Goal: Contribute content: Add original content to the website for others to see

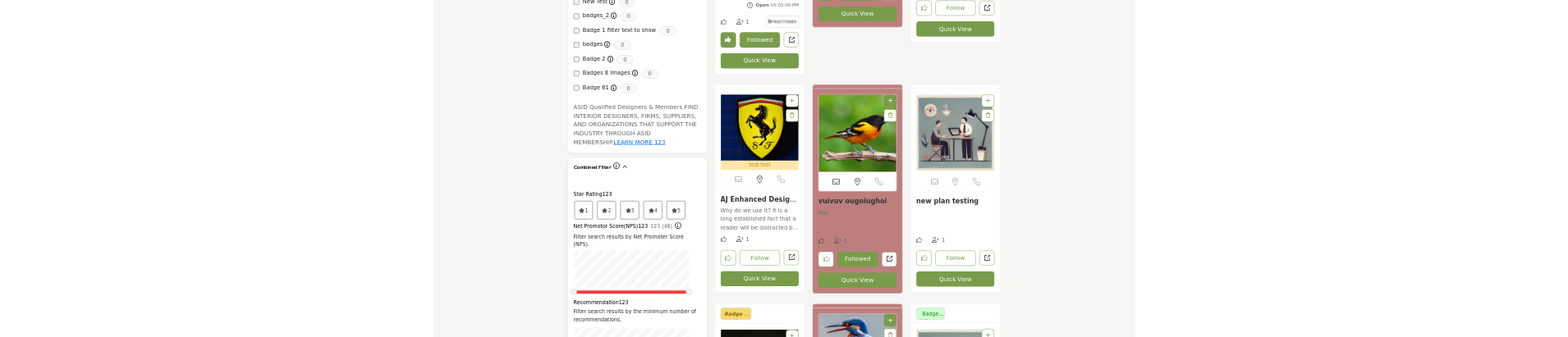
scroll to position [1805, 0]
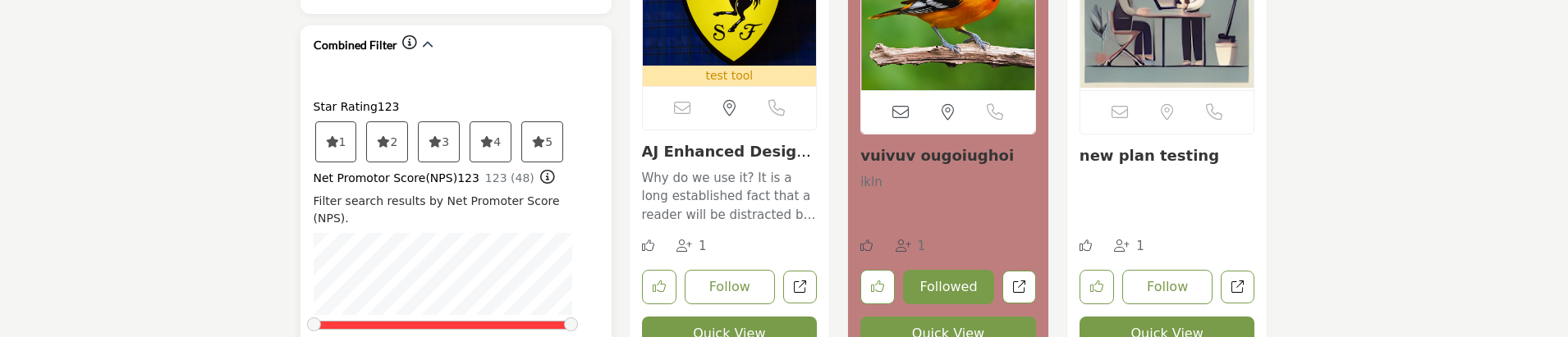
drag, startPoint x: 555, startPoint y: 103, endPoint x: 537, endPoint y: 92, distance: 21.1
click at [356, 122] on span "5" at bounding box center [336, 142] width 40 height 39
click at [339, 136] on icon at bounding box center [332, 142] width 13 height 12
click at [356, 122] on span "4" at bounding box center [336, 142] width 40 height 39
click at [339, 136] on icon at bounding box center [332, 142] width 13 height 12
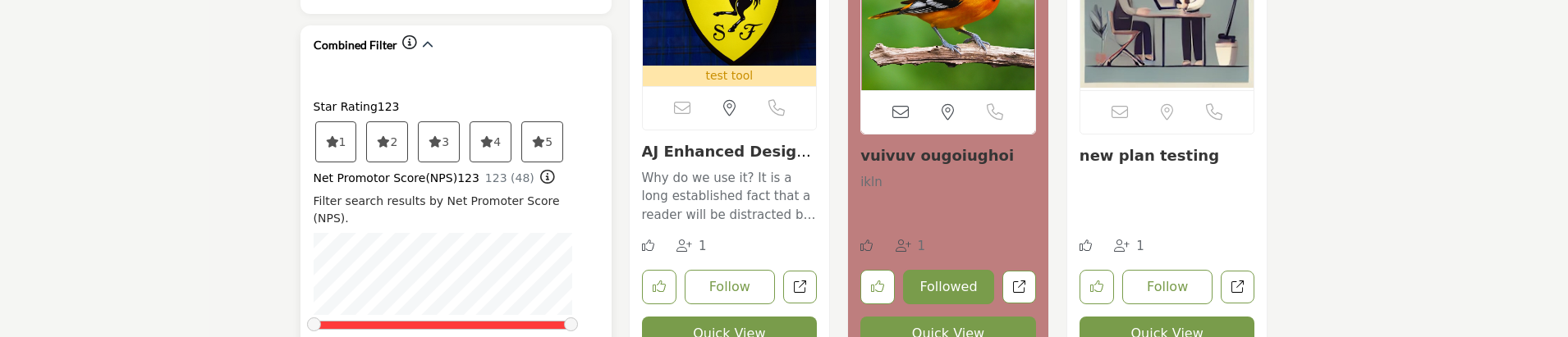
click at [339, 136] on icon at bounding box center [332, 142] width 13 height 12
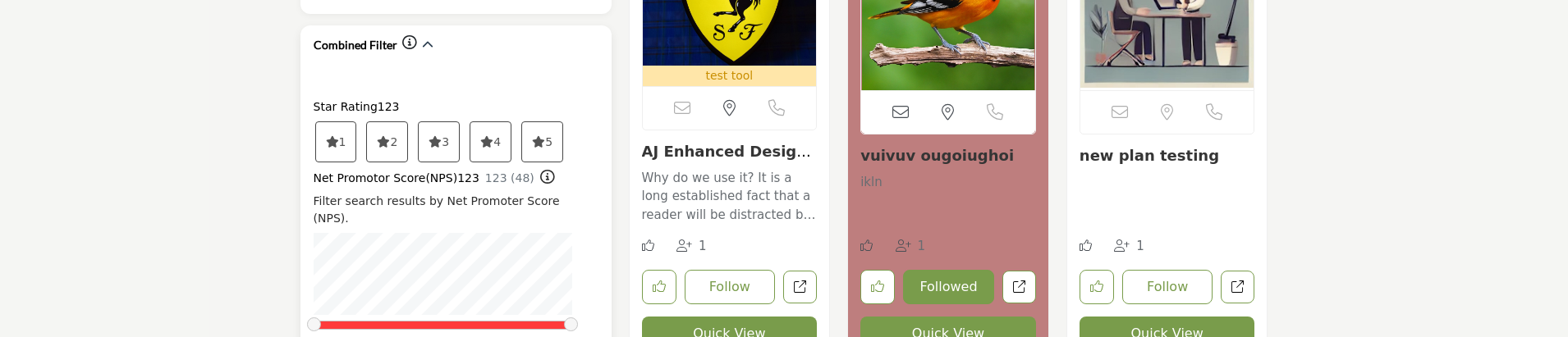
click at [339, 136] on icon at bounding box center [332, 142] width 13 height 12
click at [331, 122] on span "1" at bounding box center [336, 142] width 40 height 39
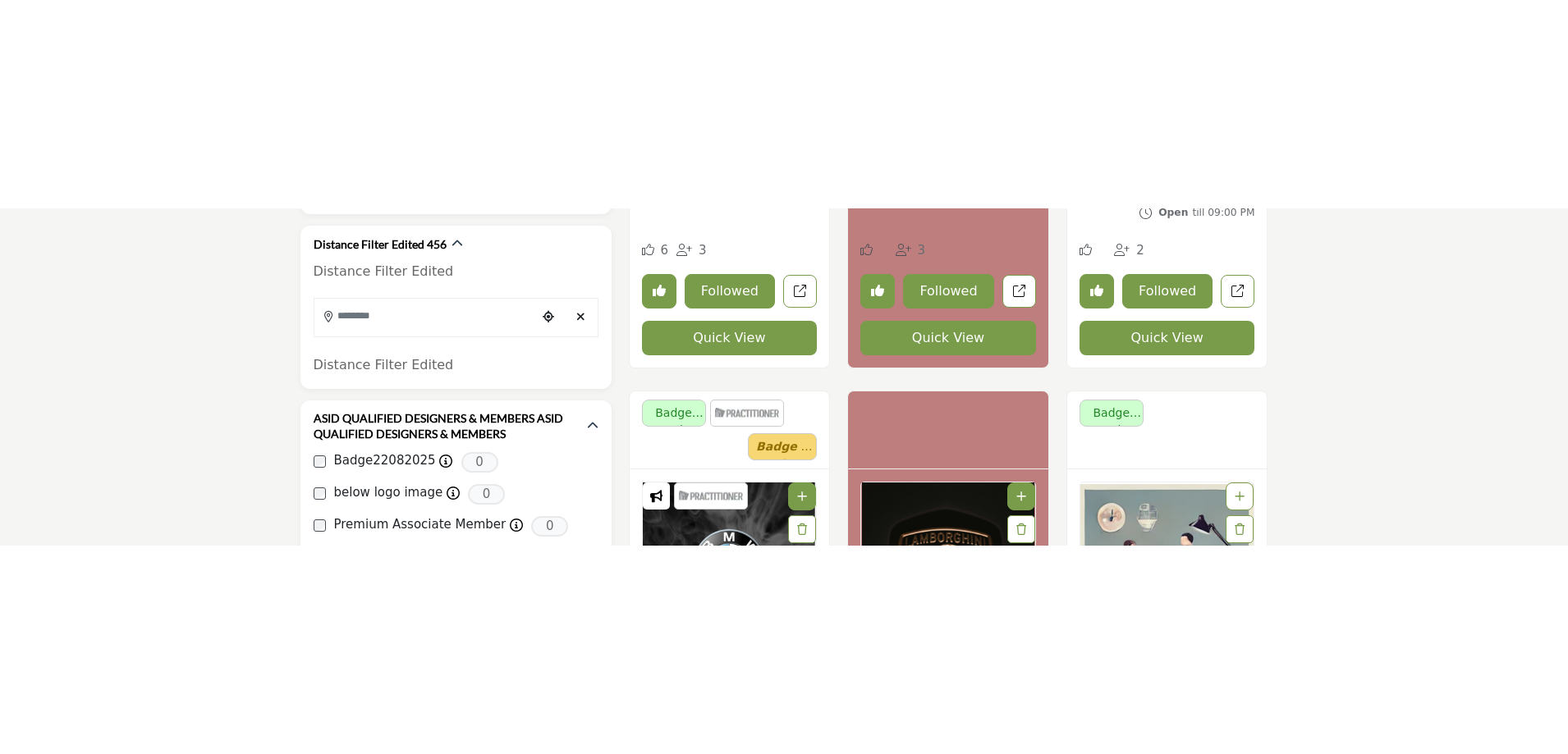
scroll to position [739, 0]
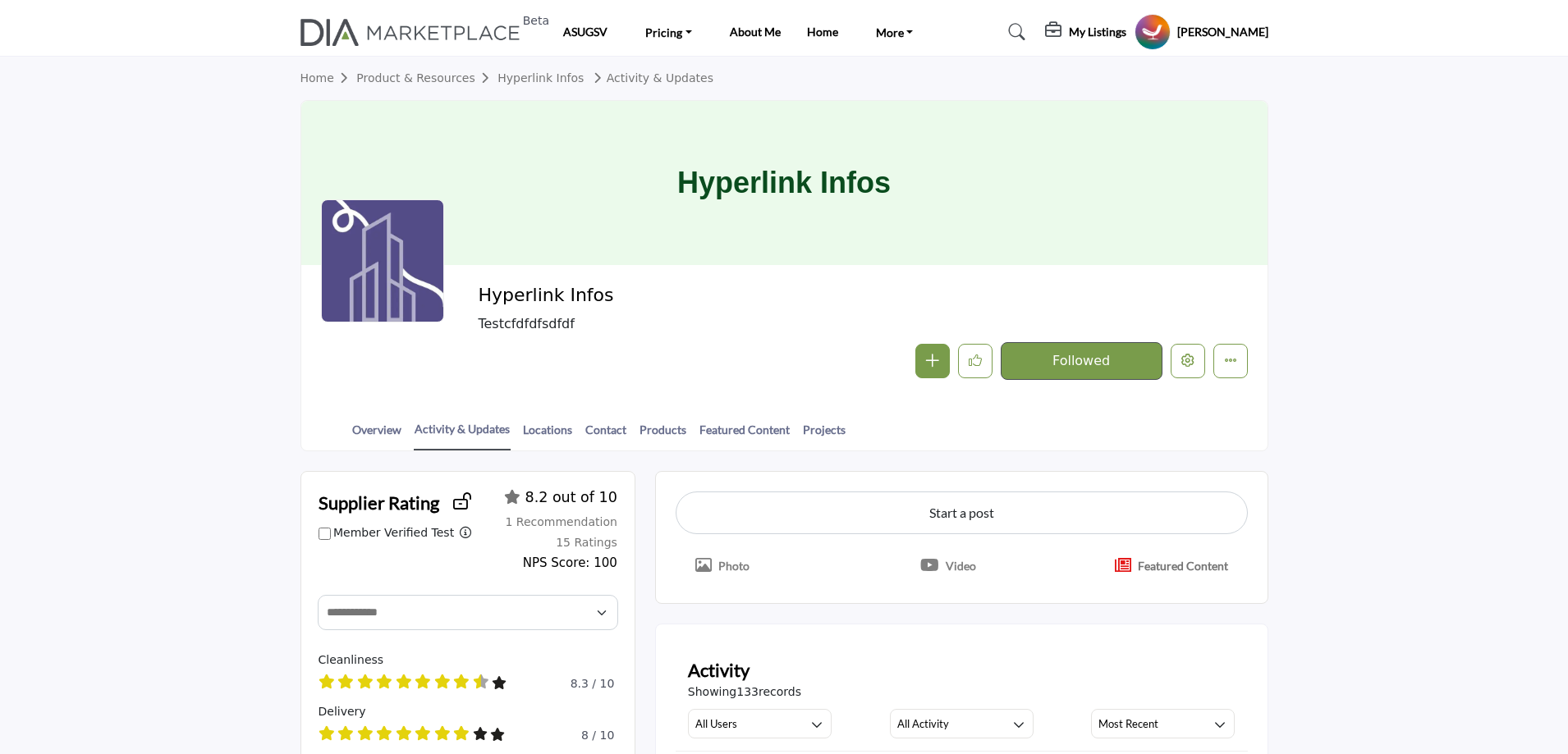
click at [725, 563] on p "Photo" at bounding box center [734, 566] width 31 height 17
click at [719, 564] on p "Photo" at bounding box center [734, 566] width 31 height 17
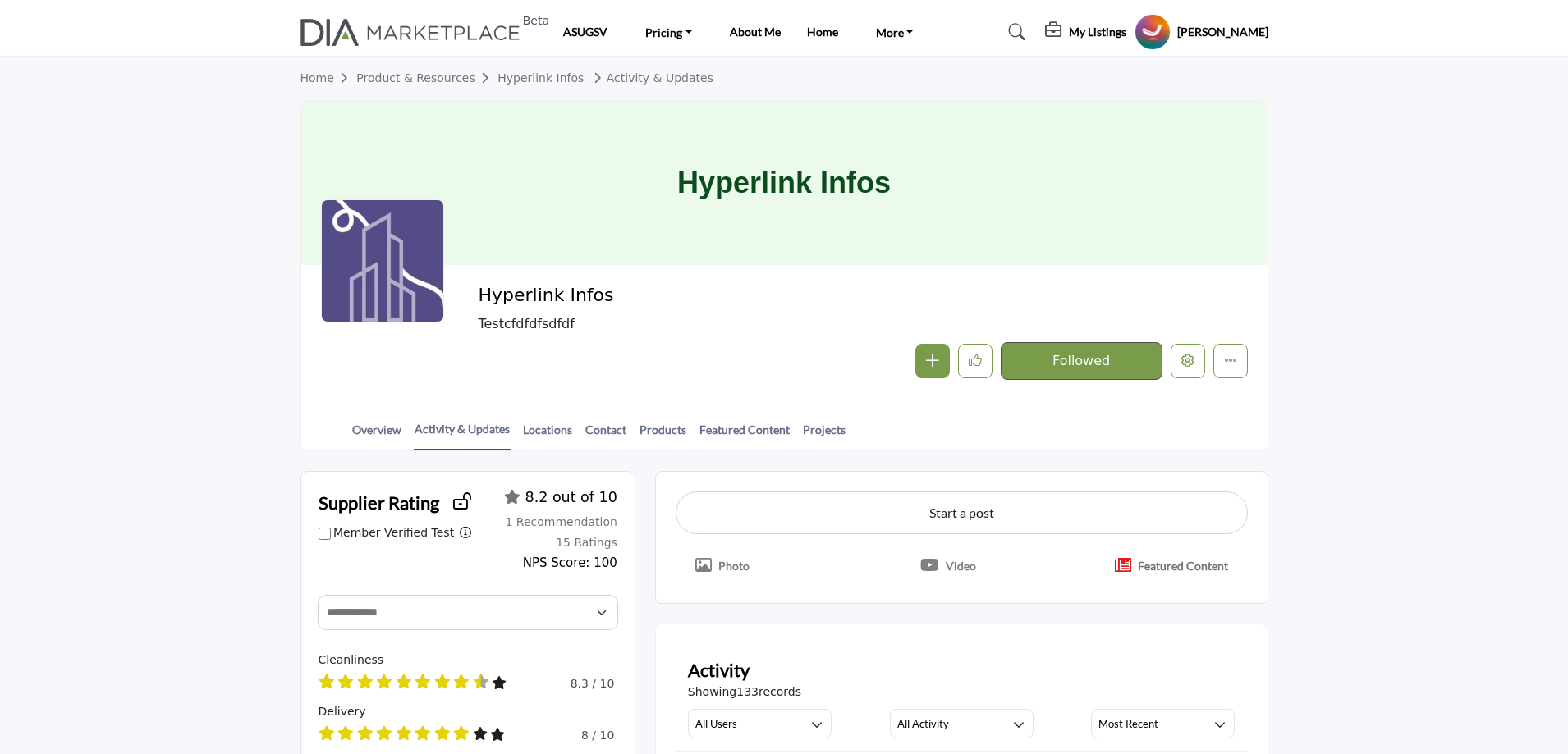
click at [719, 564] on p "Photo" at bounding box center [734, 566] width 31 height 17
click at [1173, 347] on button "Edit company" at bounding box center [1188, 361] width 35 height 35
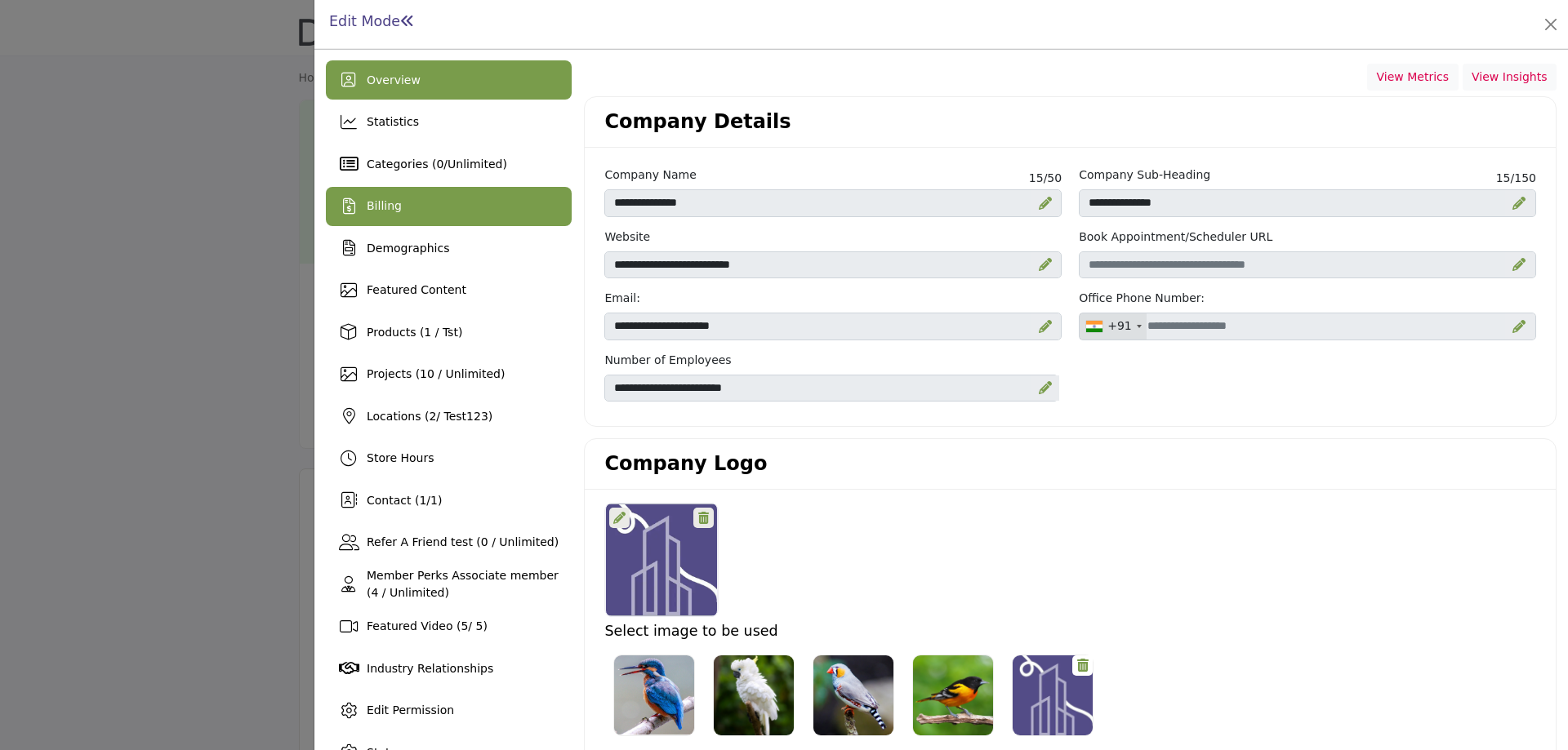
click at [400, 208] on div "Billing" at bounding box center [448, 206] width 246 height 39
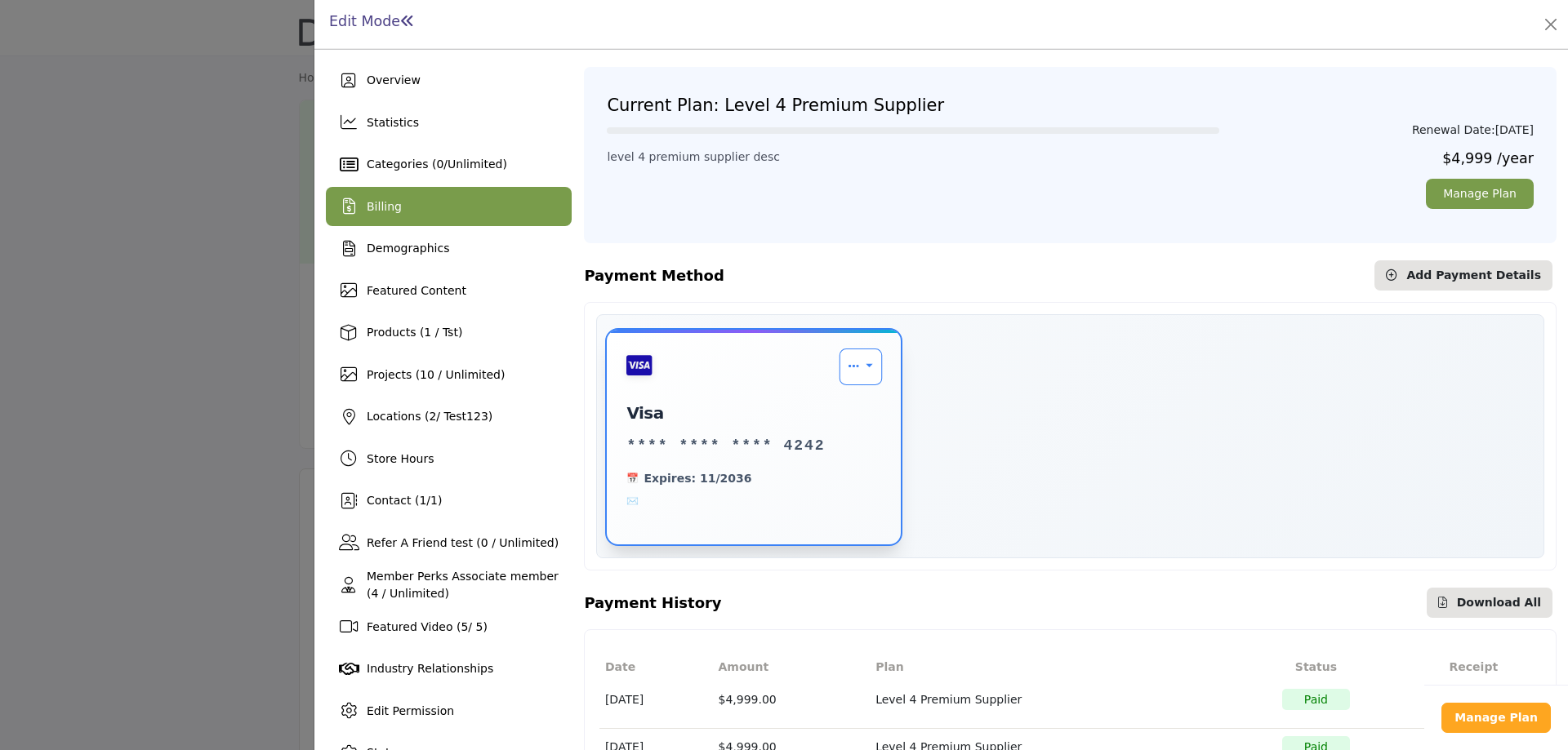
click at [863, 367] on link "Payment Options" at bounding box center [860, 367] width 43 height 36
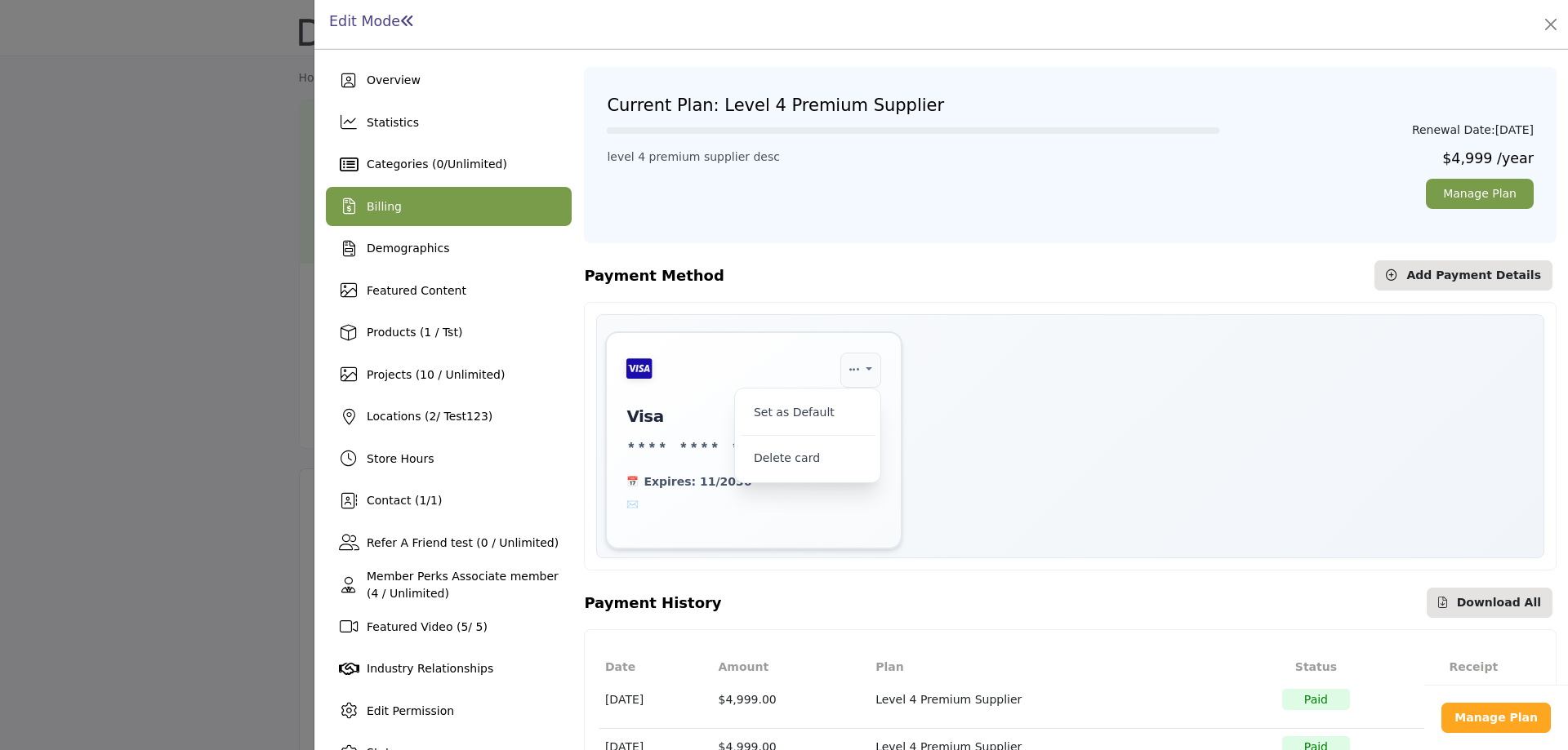
click at [1022, 423] on div "Set as Default Delete card visa **** **** **** 4242 Expires: 11/2036" at bounding box center [1070, 441] width 930 height 218
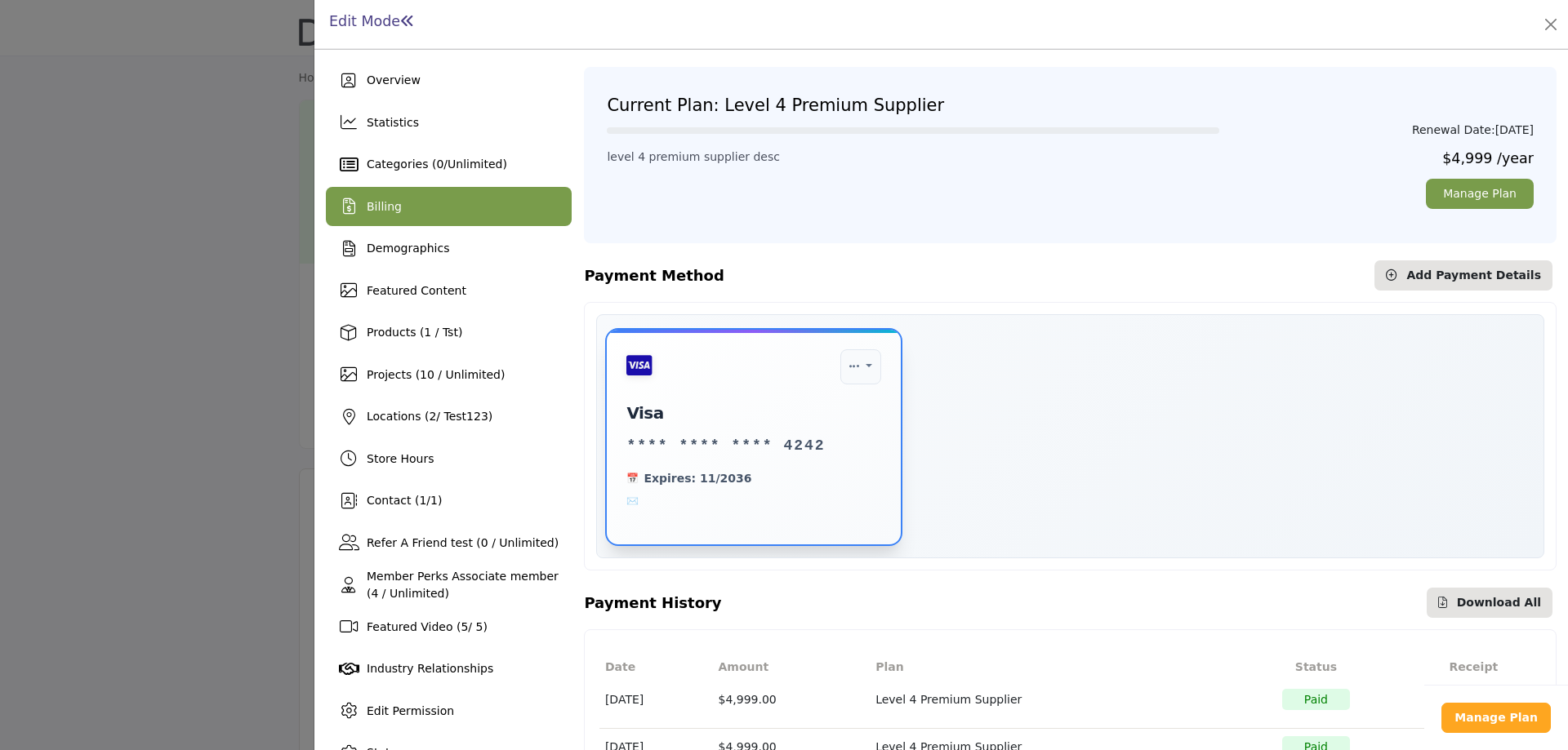
click at [633, 501] on span at bounding box center [754, 501] width 255 height 14
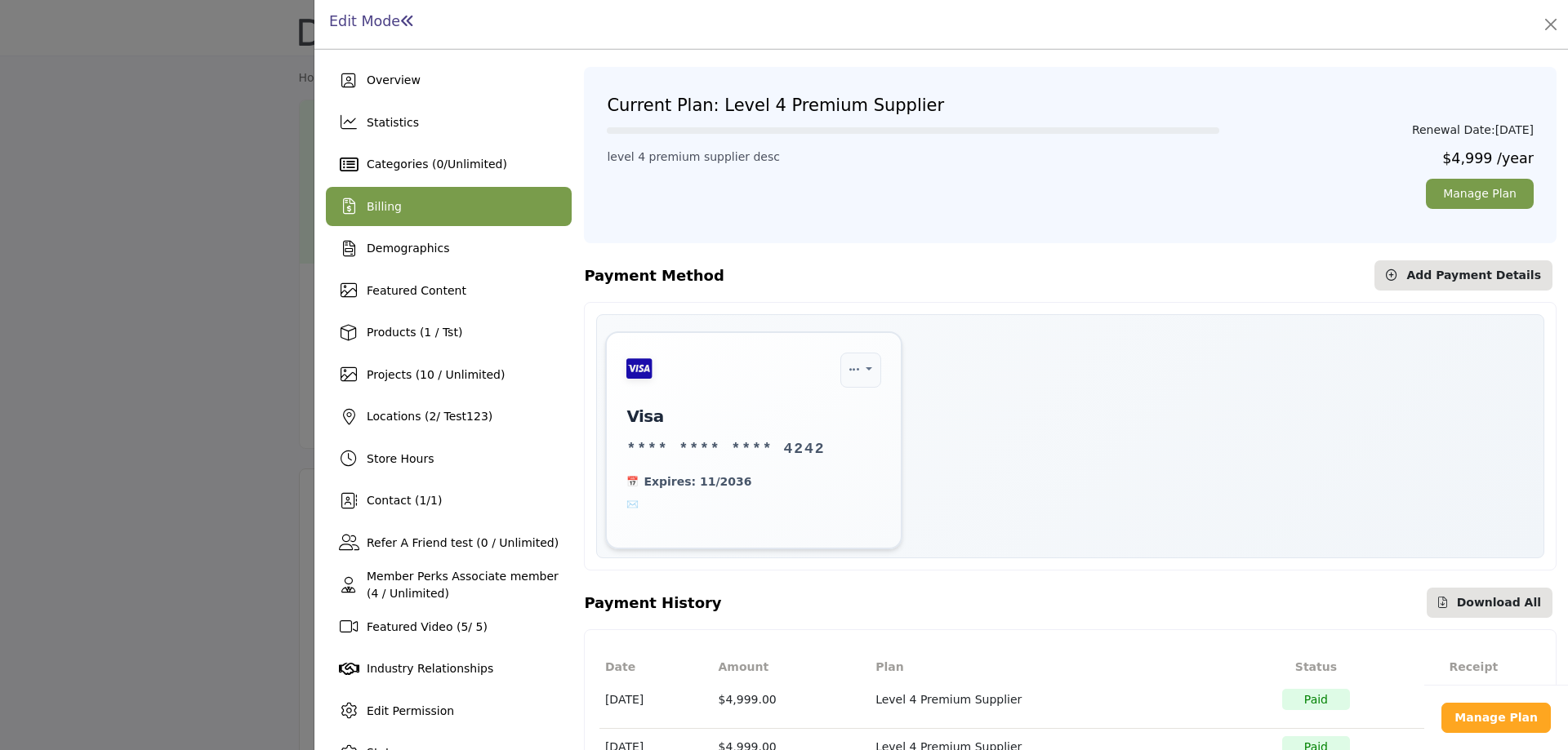
click at [1148, 455] on div "Set as Default Delete card visa **** **** **** 4242 Expires: 11/2036" at bounding box center [1070, 441] width 930 height 218
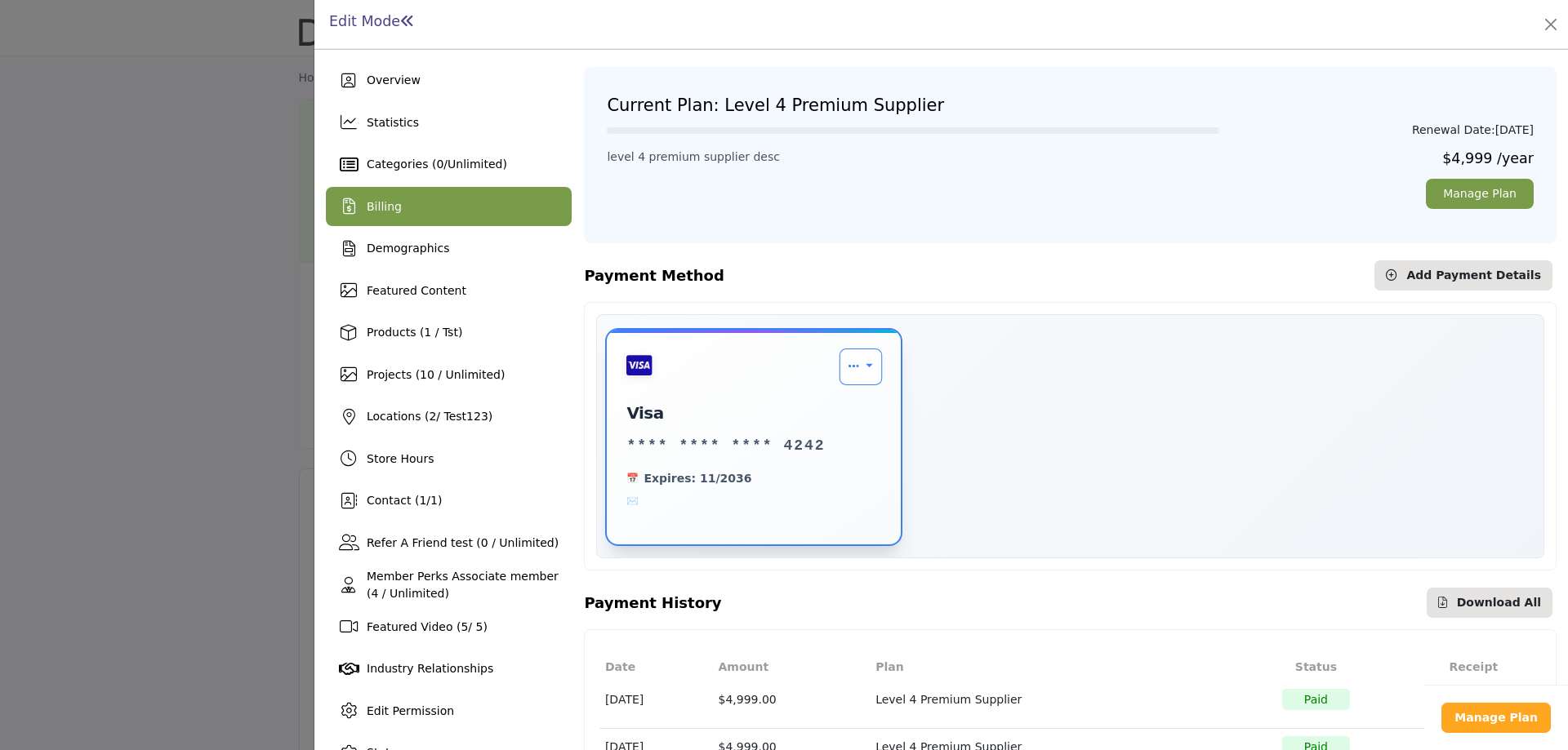
click at [862, 376] on link "Payment Options" at bounding box center [860, 367] width 43 height 36
click at [860, 366] on link "Payment Options" at bounding box center [860, 367] width 43 height 36
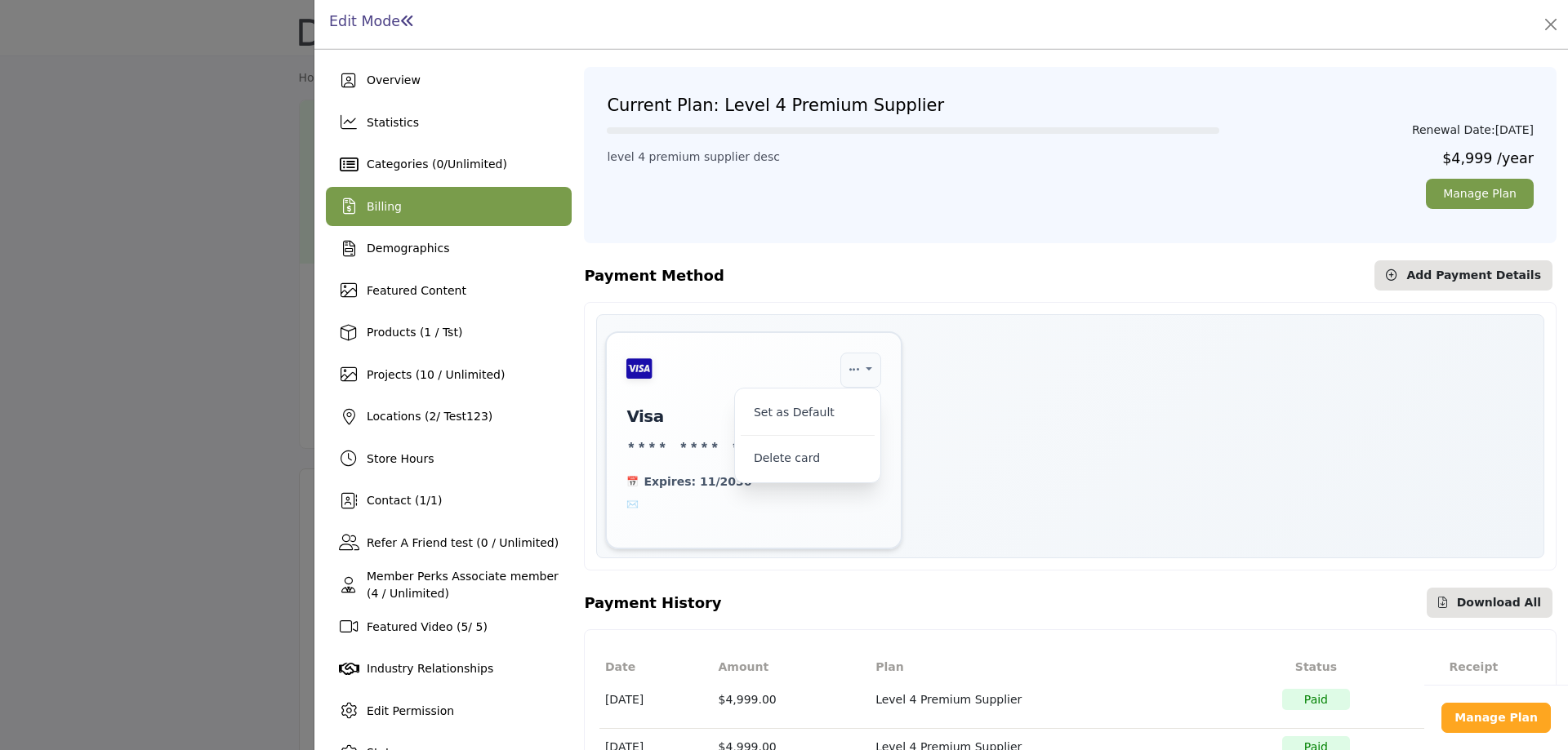
click at [1145, 471] on div "Set as Default Delete card visa **** **** **** 4242 Expires: 11/2036" at bounding box center [1070, 441] width 930 height 218
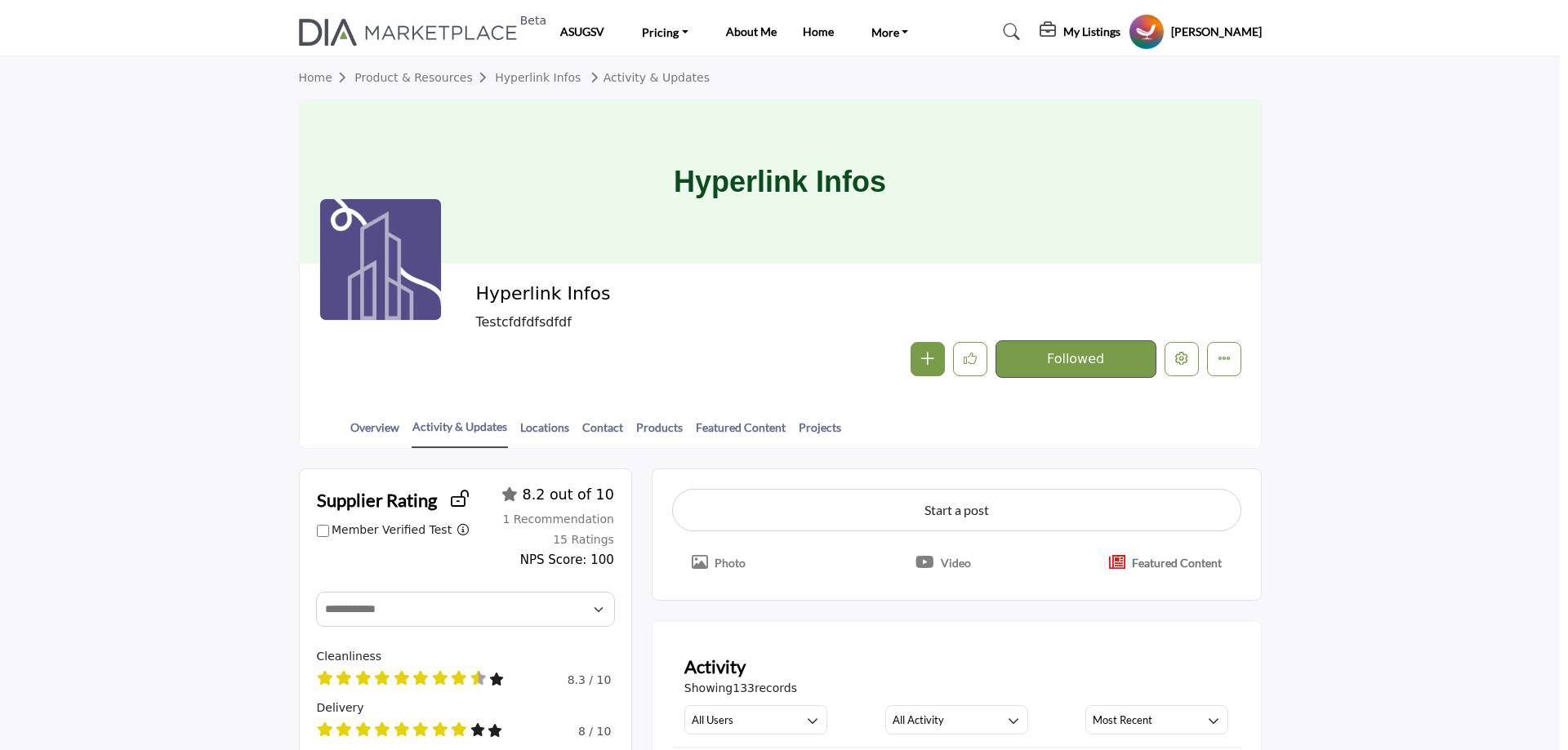
click at [157, 173] on div at bounding box center [784, 375] width 1568 height 750
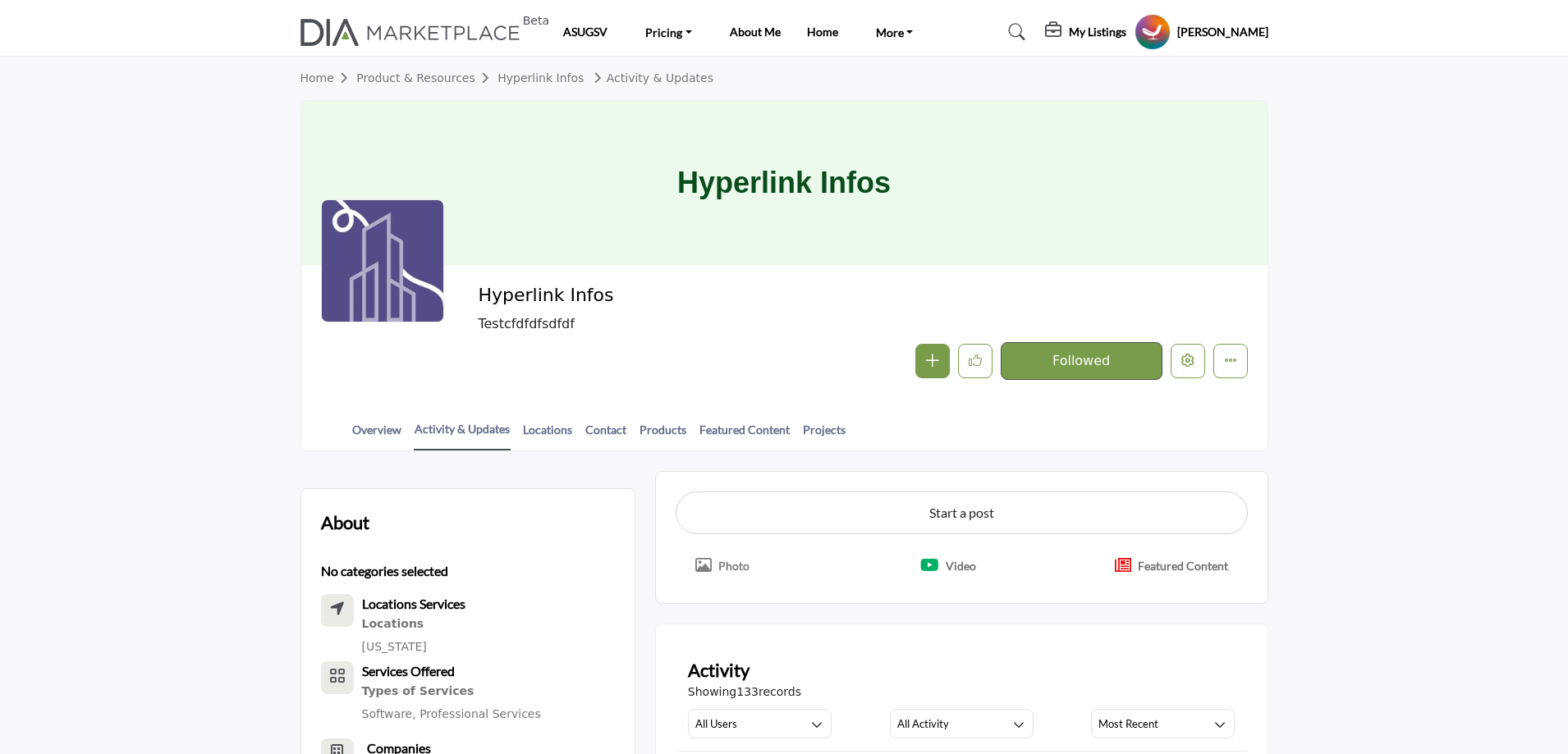
click at [723, 563] on p "Photo" at bounding box center [734, 566] width 31 height 17
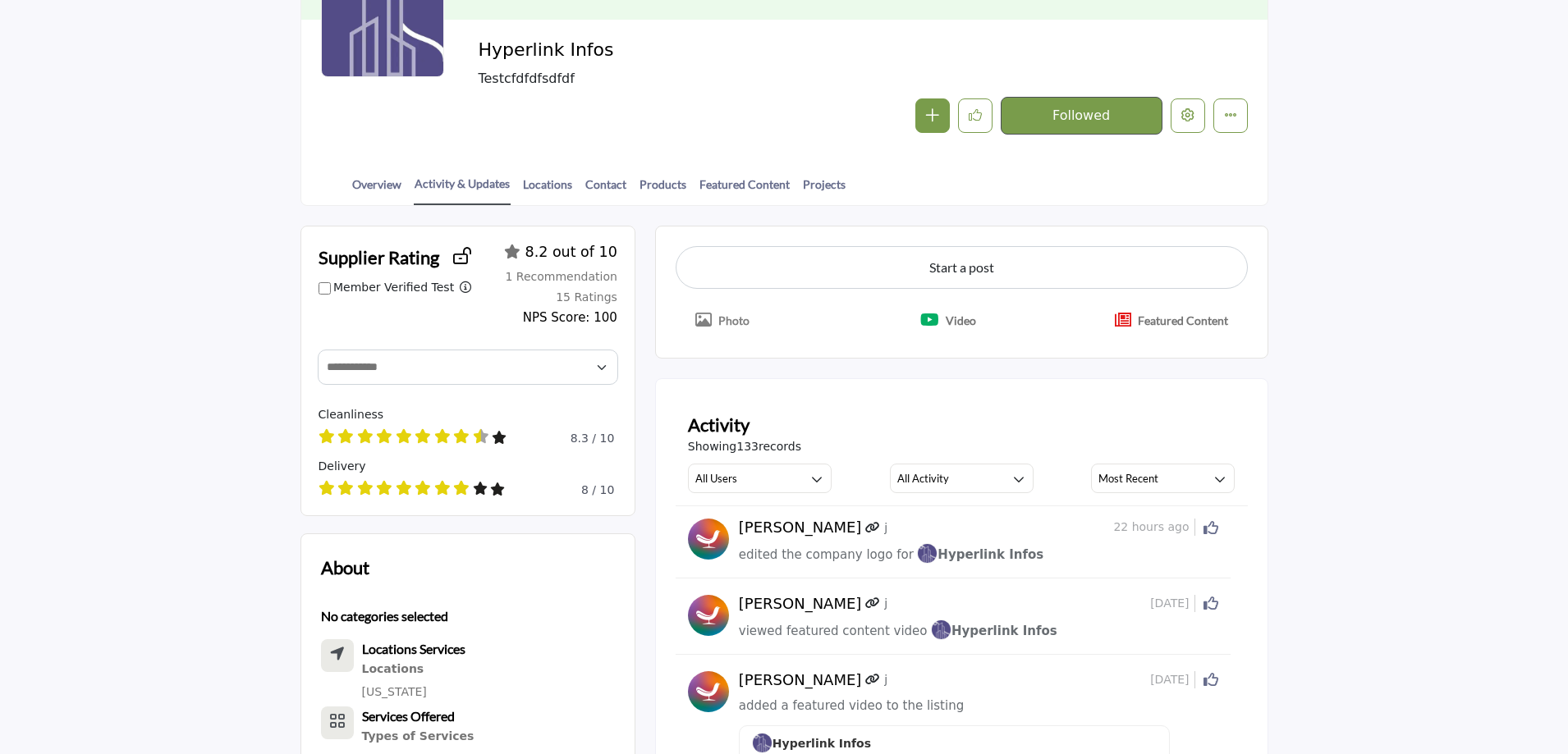
scroll to position [247, 0]
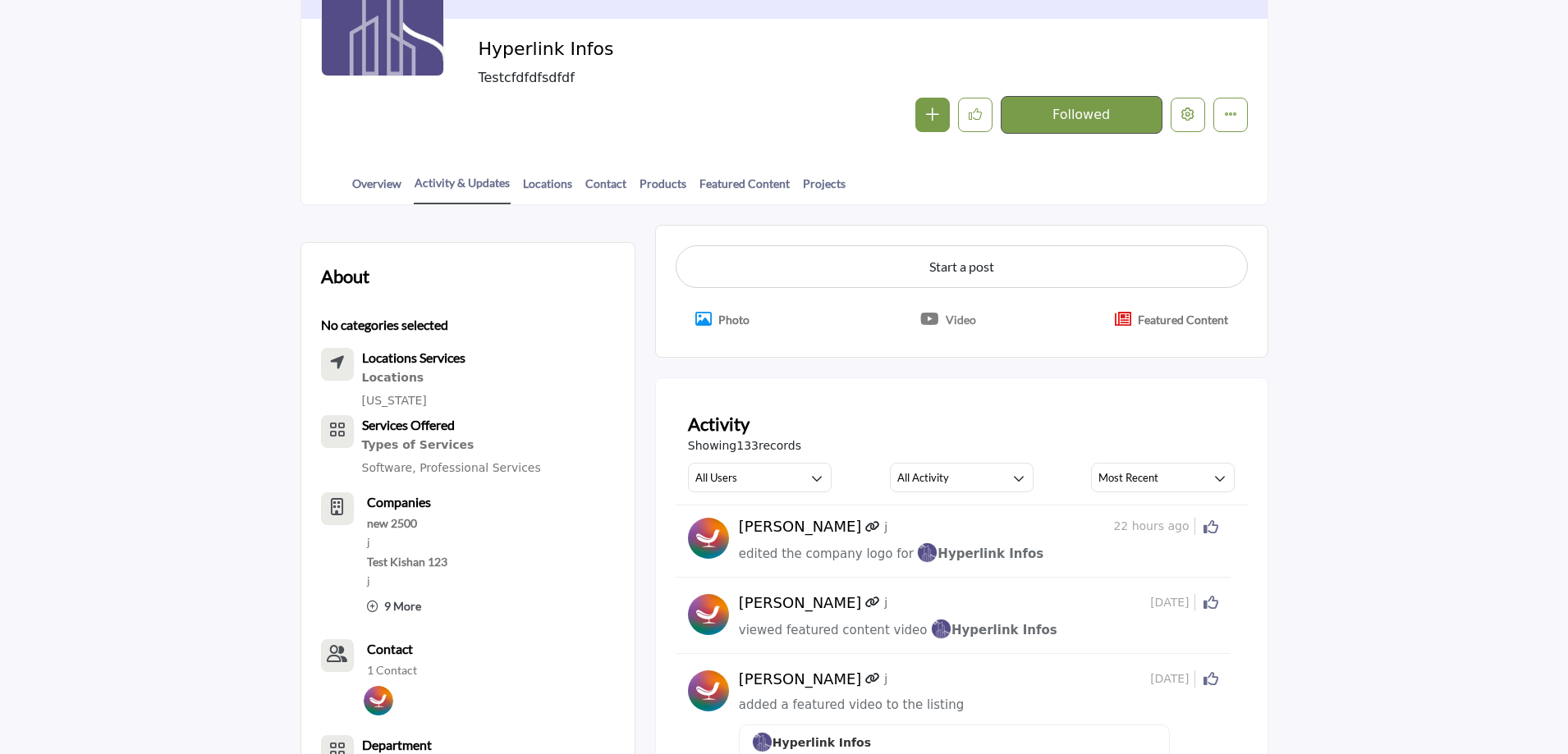
scroll to position [247, 0]
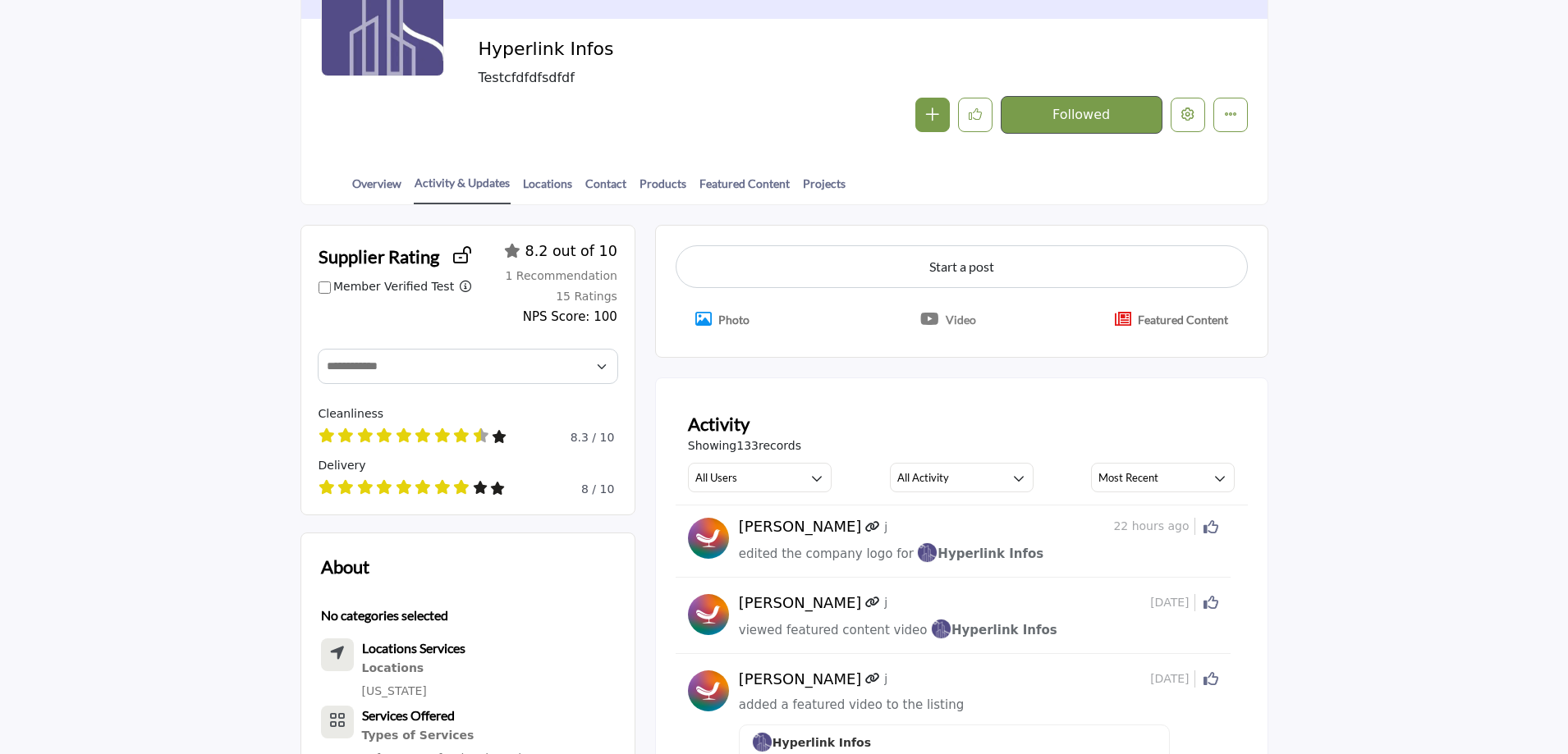
click at [726, 320] on p "Photo" at bounding box center [734, 320] width 31 height 17
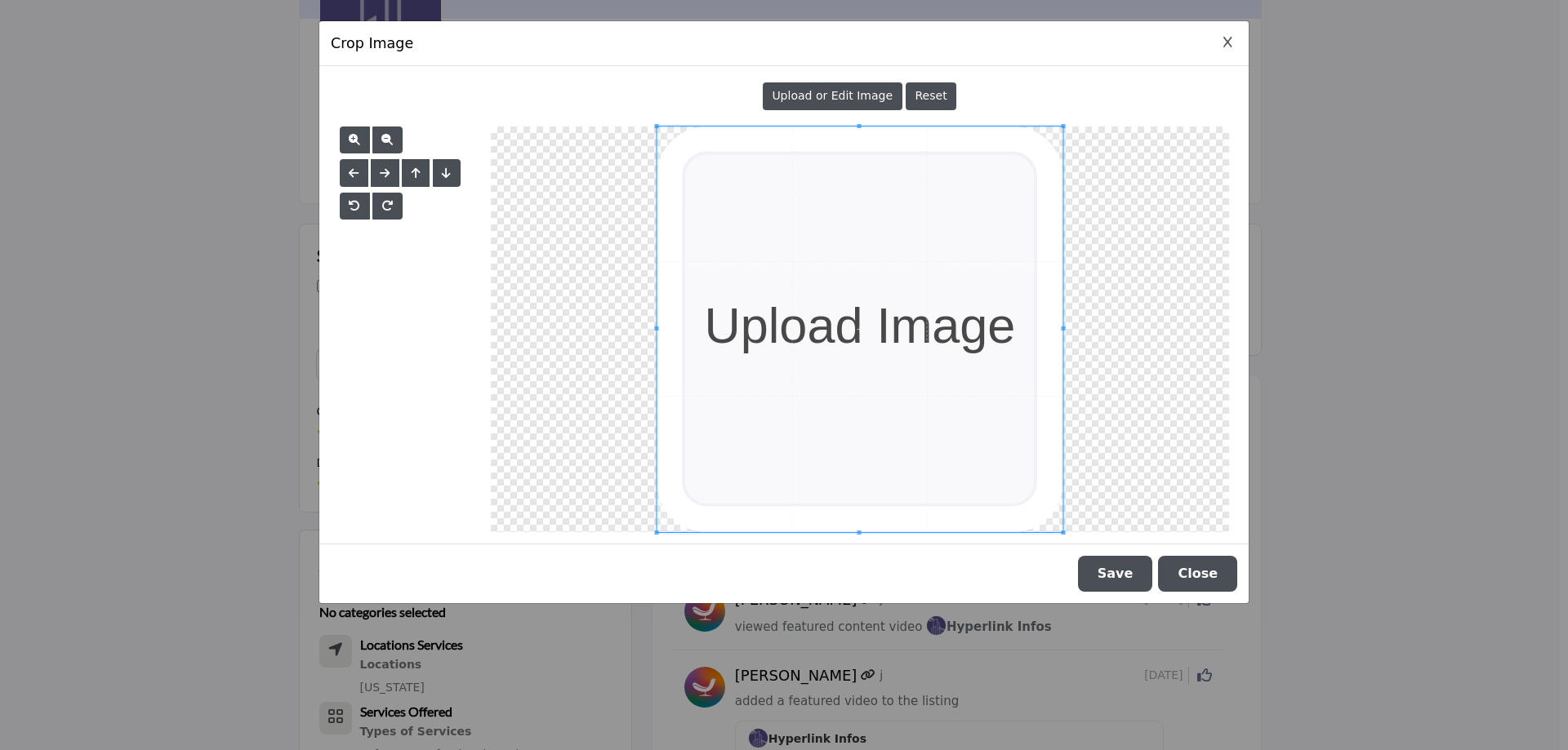
click at [841, 96] on span "Upload or Edit Image" at bounding box center [831, 96] width 121 height 13
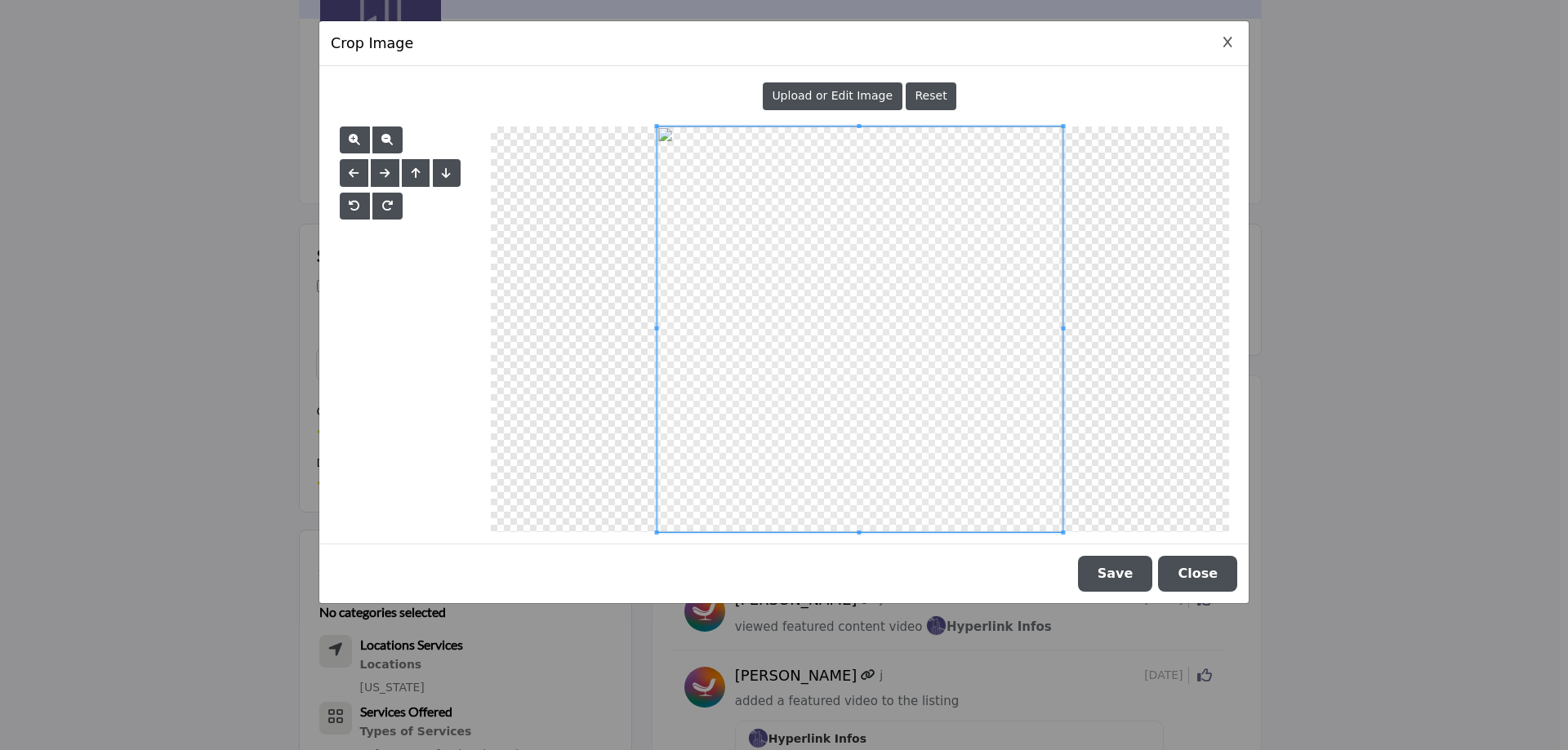
click at [1119, 575] on button "Save" at bounding box center [1115, 574] width 75 height 36
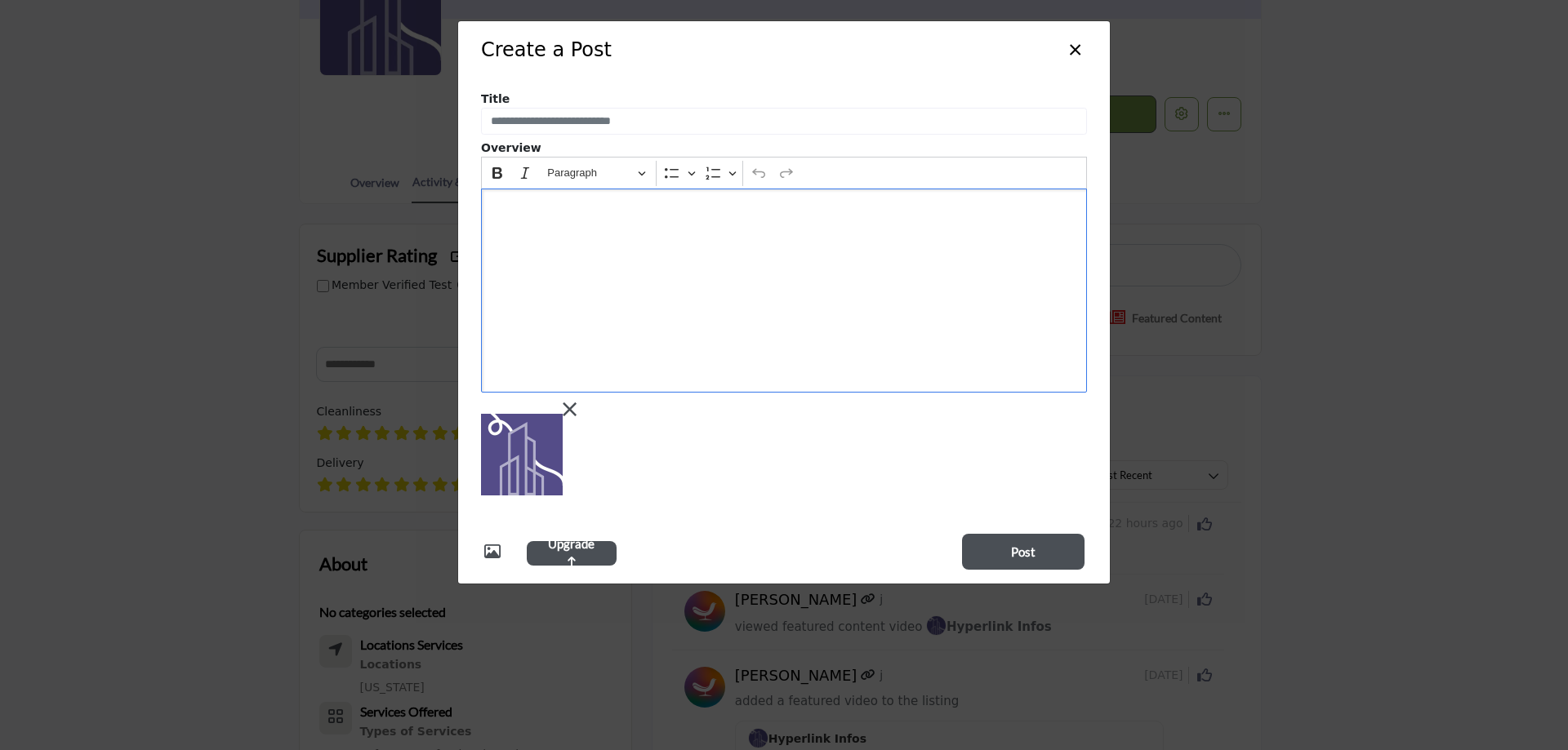
click at [628, 268] on div "Editor editing area: main" at bounding box center [784, 290] width 605 height 204
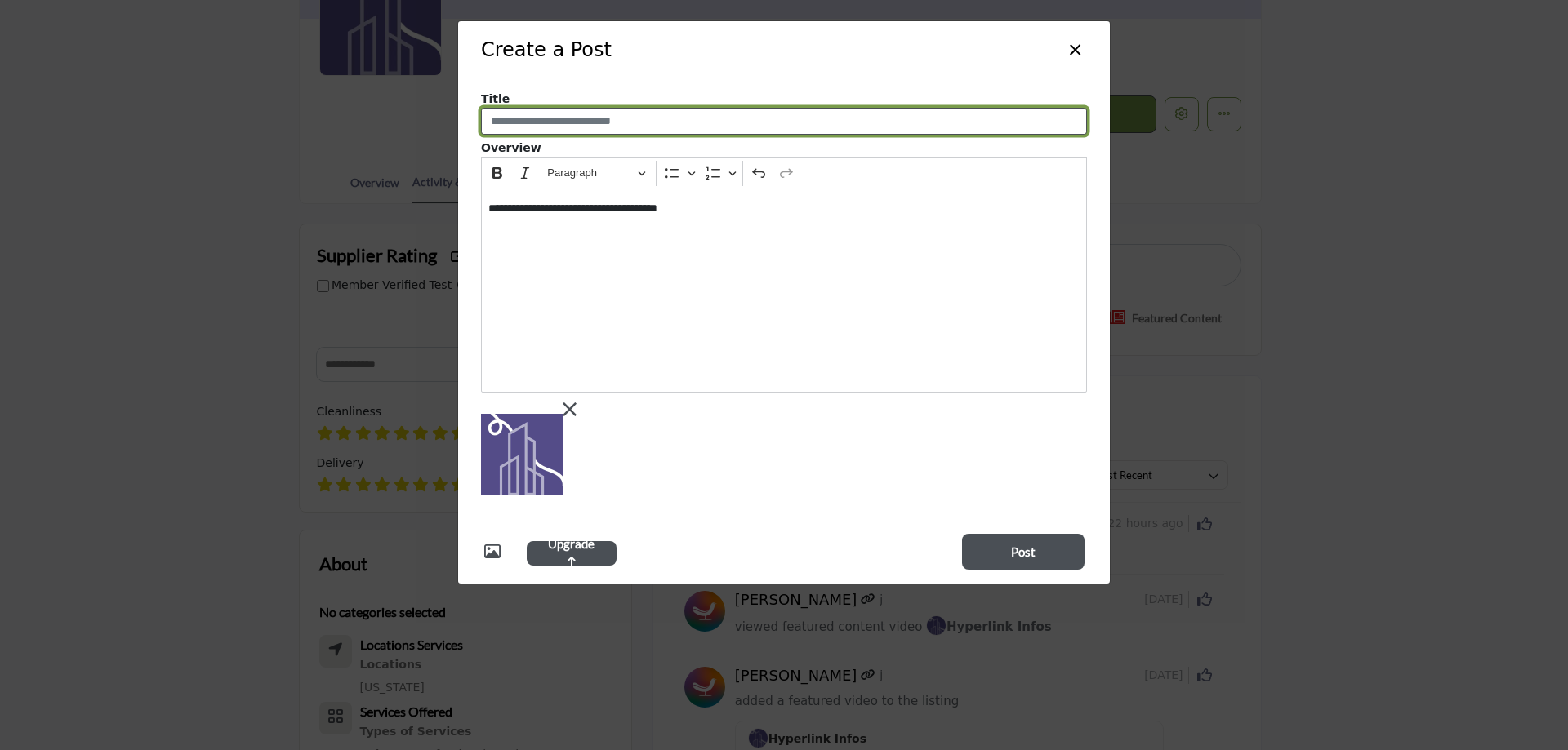
click at [582, 125] on input "Enter a compelling post title" at bounding box center [784, 122] width 605 height 28
click at [579, 125] on input "Enter a compelling post title" at bounding box center [784, 122] width 605 height 28
type input "**********"
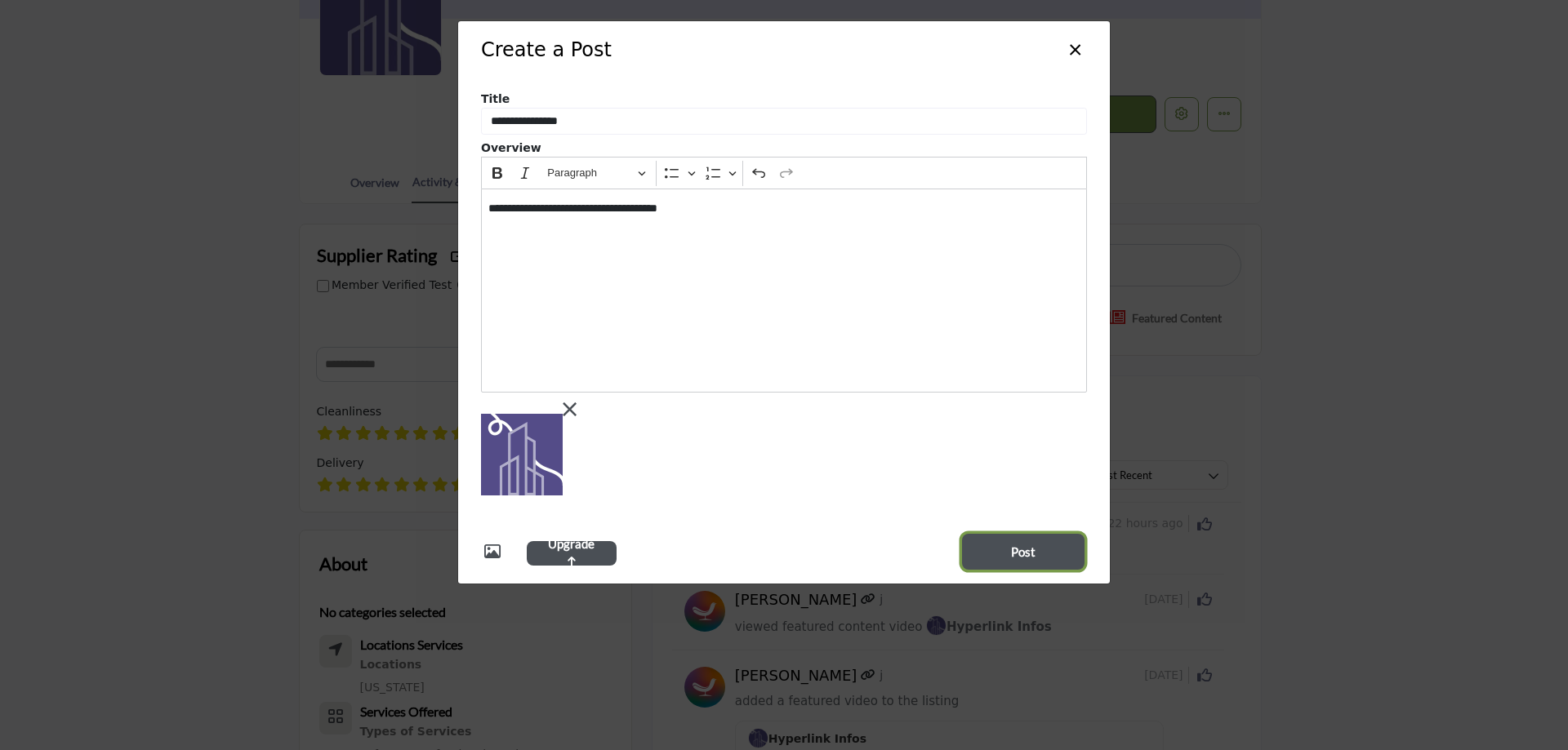
drag, startPoint x: 1006, startPoint y: 547, endPoint x: 892, endPoint y: 529, distance: 115.4
click at [892, 529] on div "Upgrade Post" at bounding box center [784, 551] width 651 height 64
click at [495, 552] on icon "Crop Image" at bounding box center [491, 552] width 16 height 16
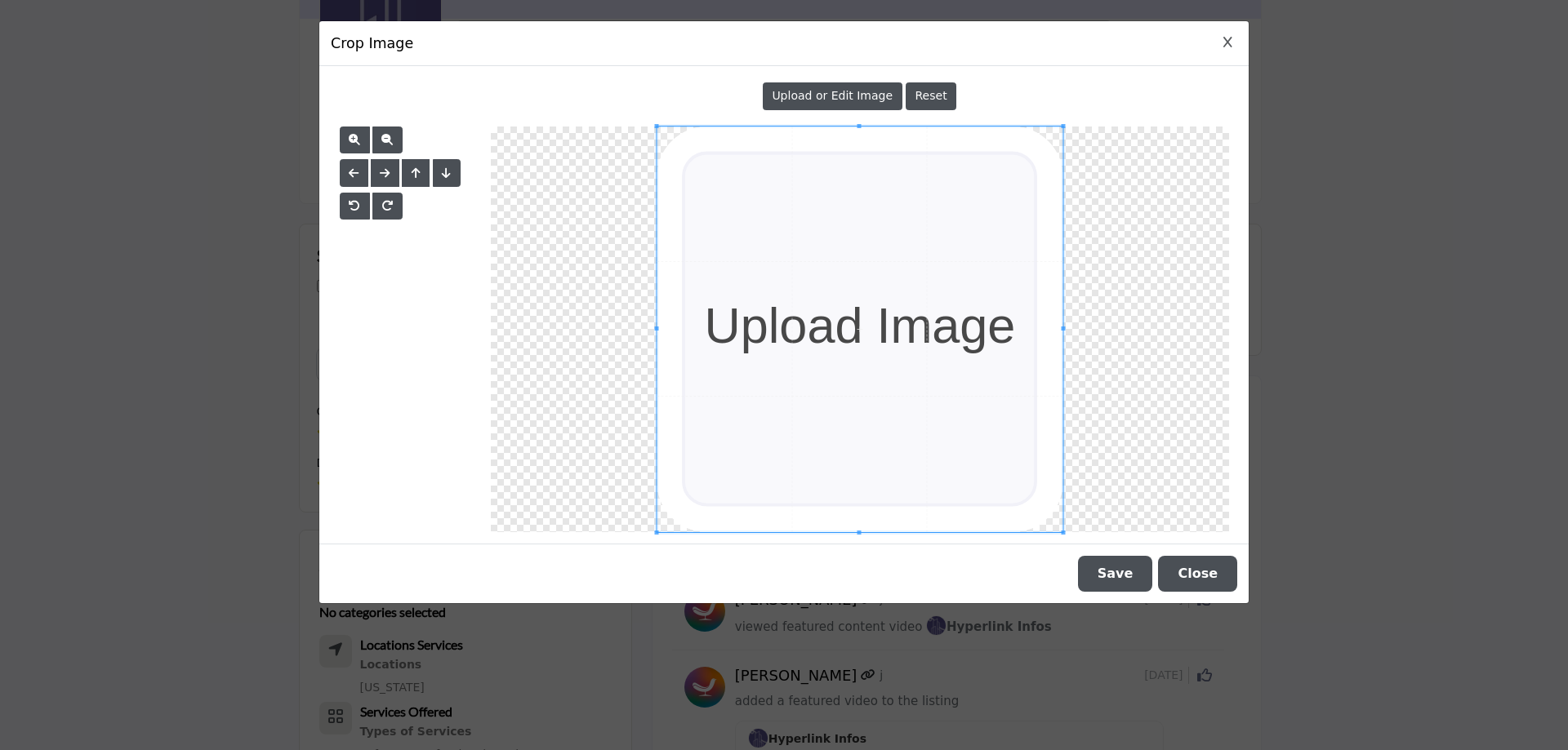
click at [1226, 43] on icon "Close Image Upload Modal" at bounding box center [1227, 42] width 9 height 11
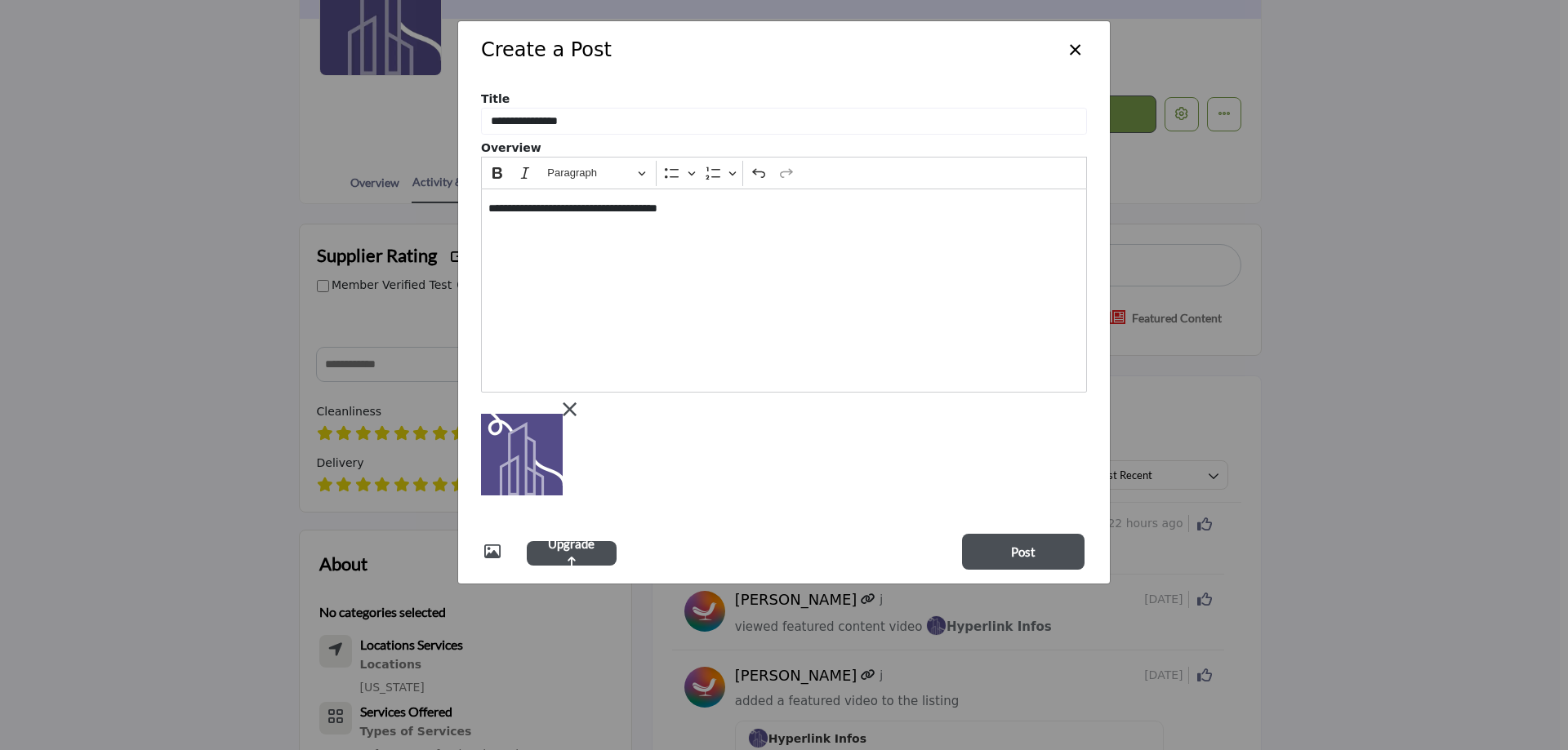
click at [495, 555] on icon "Crop Image" at bounding box center [491, 552] width 16 height 16
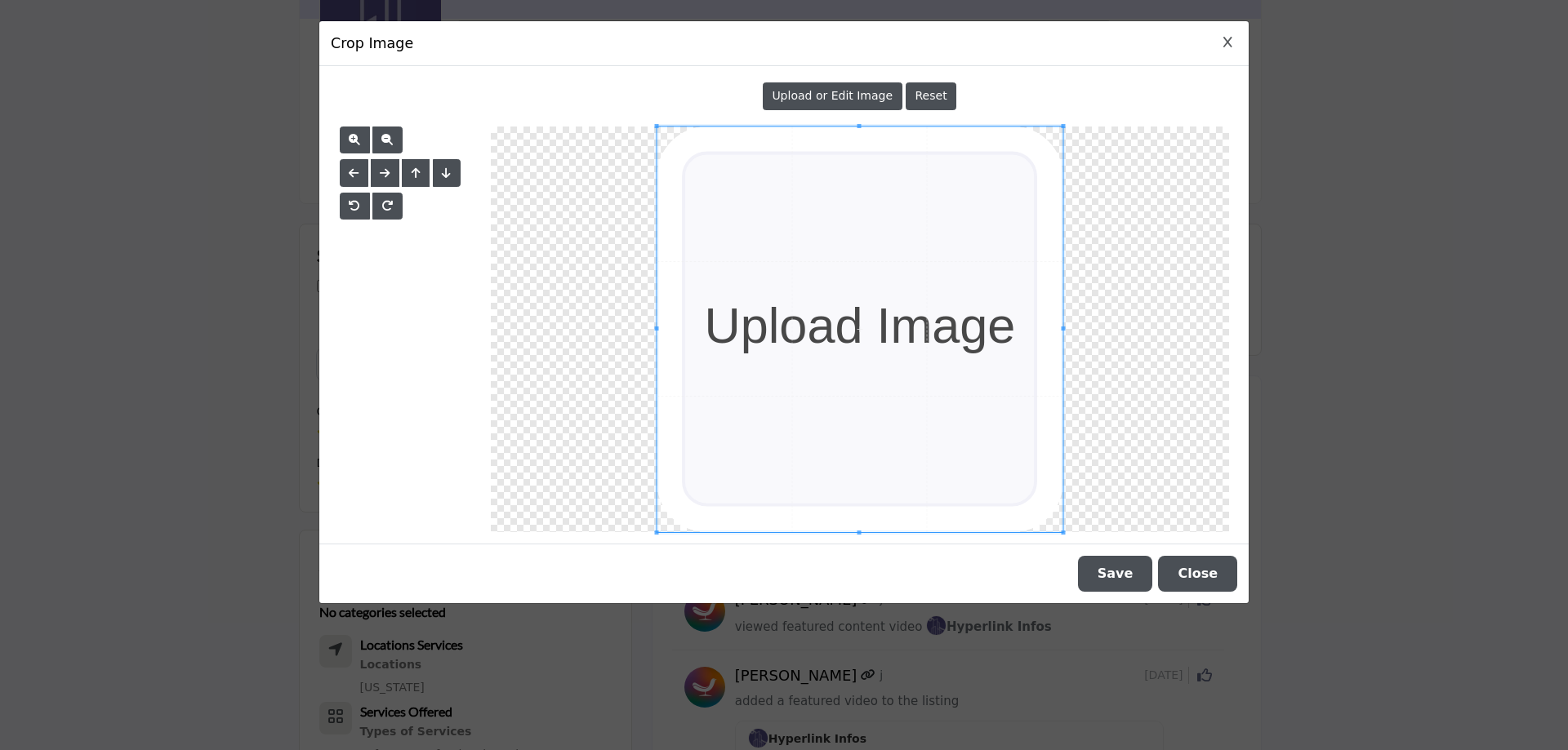
click at [840, 95] on span "Upload or Edit Image" at bounding box center [831, 96] width 121 height 13
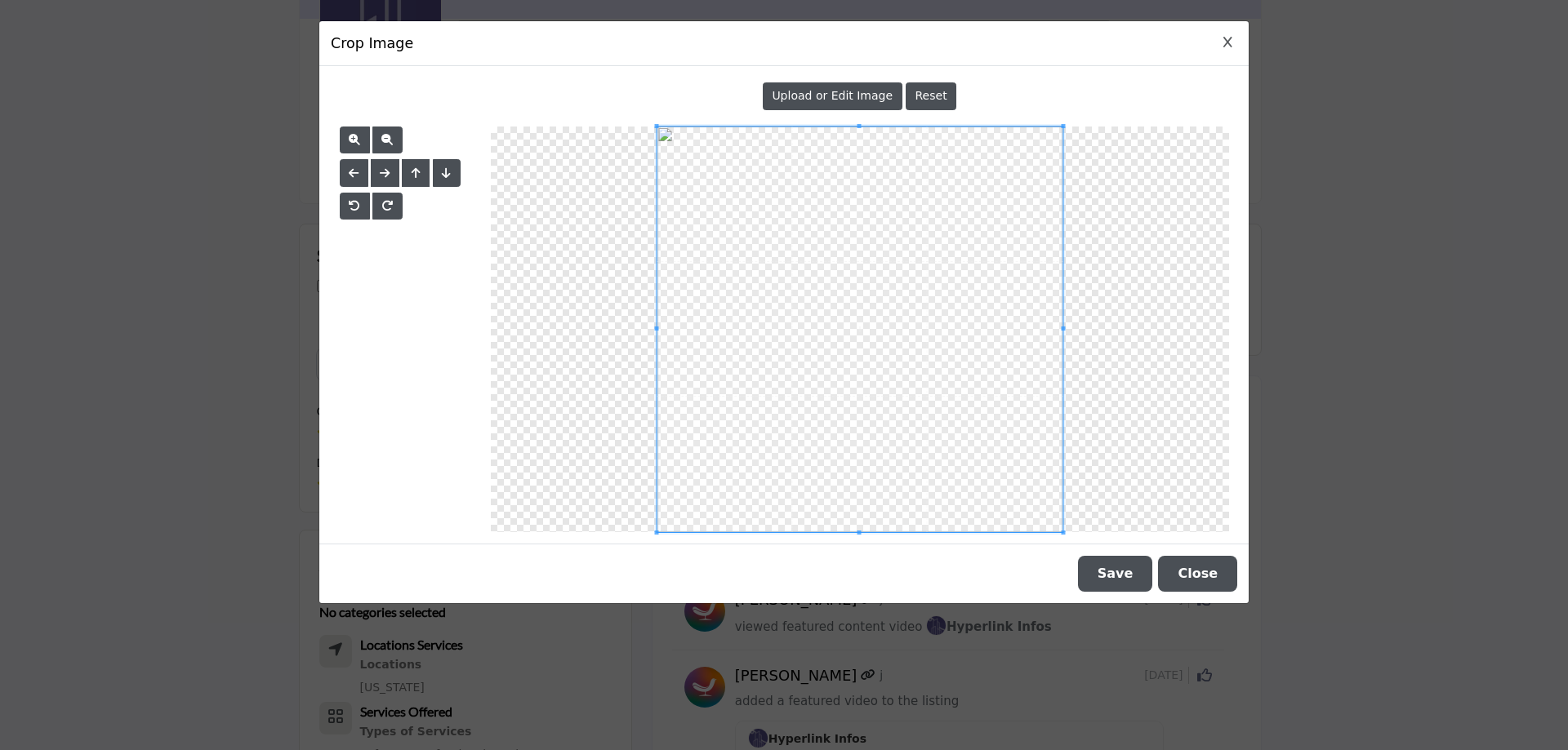
click at [1136, 574] on button "Save" at bounding box center [1115, 574] width 75 height 36
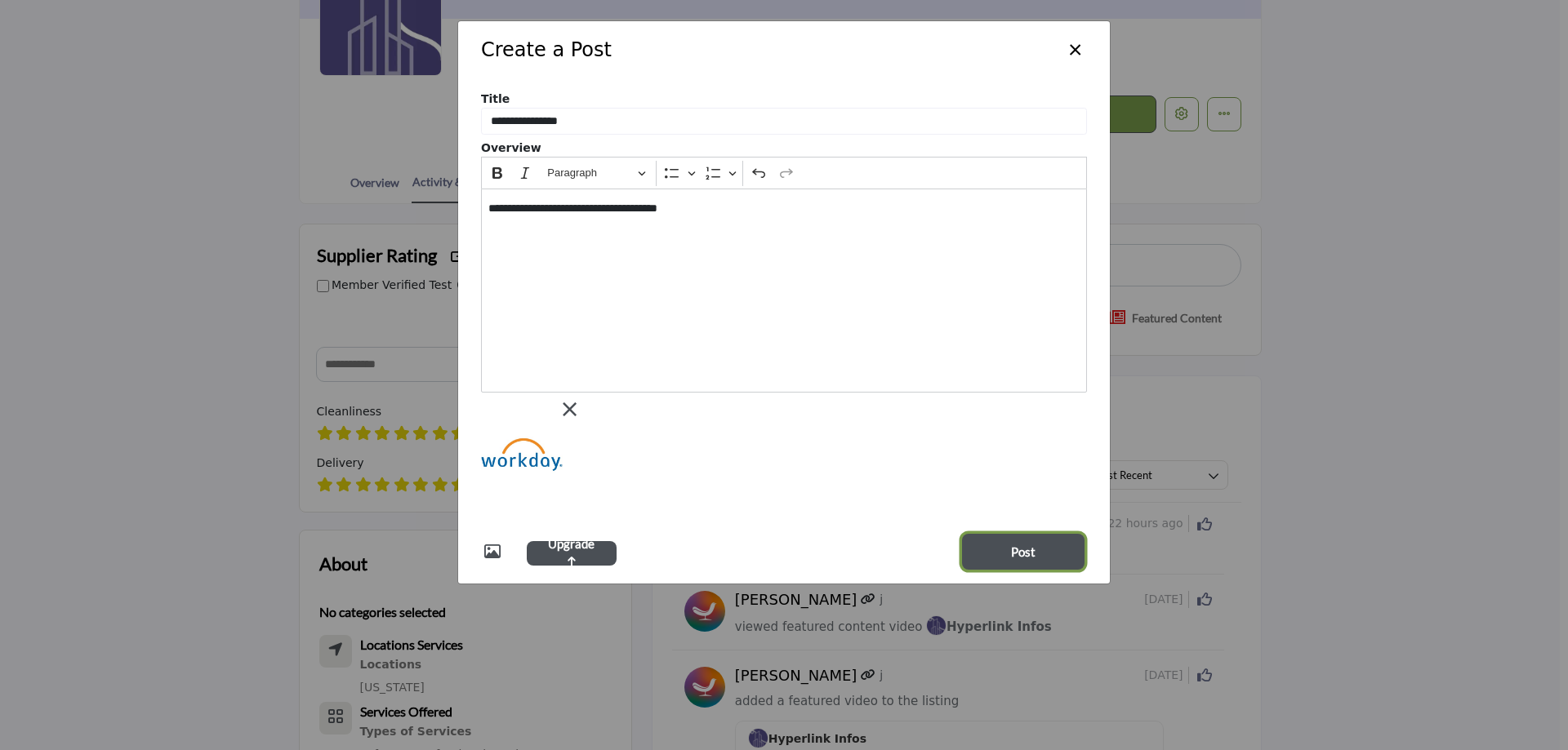
click at [1010, 545] on button "Post" at bounding box center [1023, 552] width 123 height 36
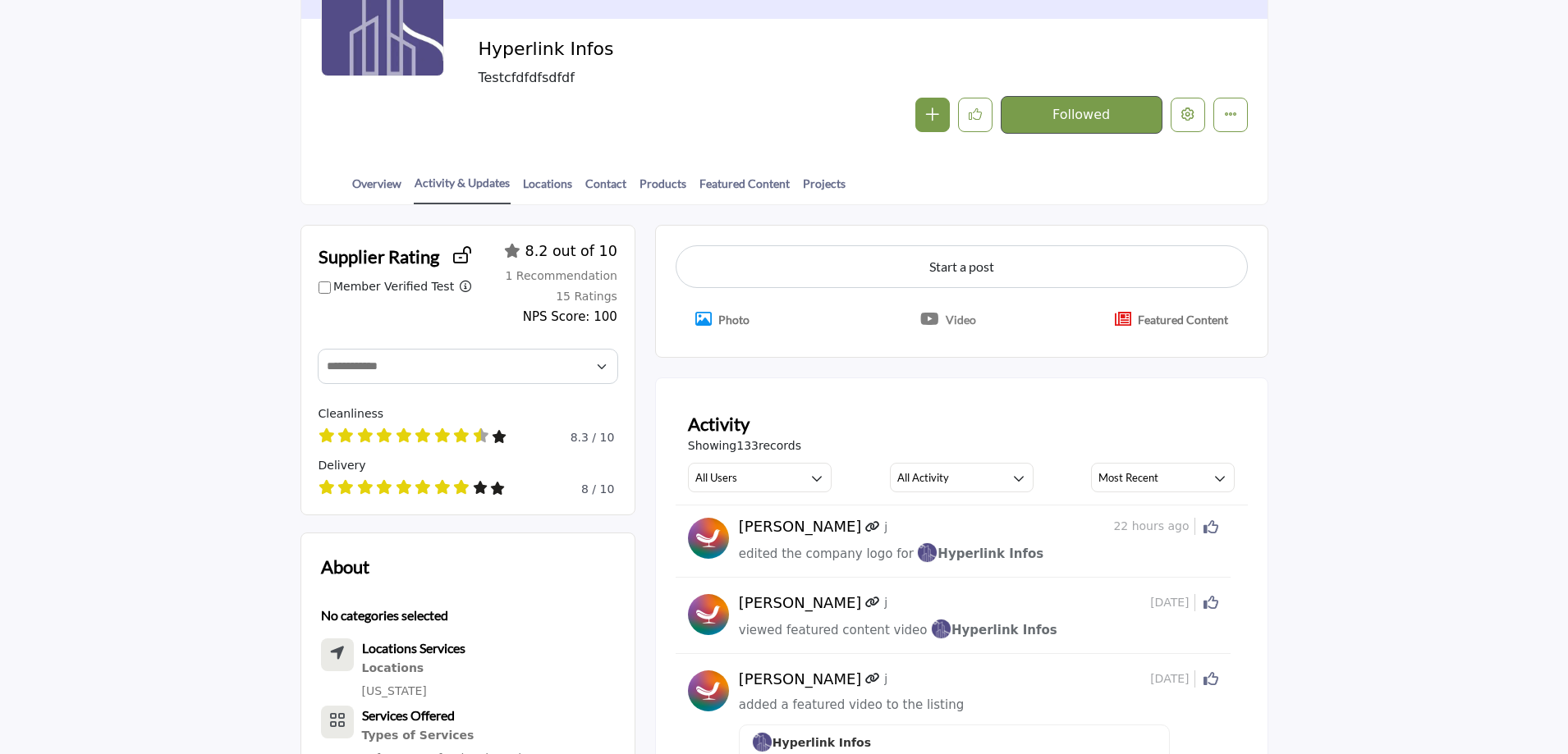
scroll to position [247, 0]
click at [736, 185] on link "Featured Content" at bounding box center [744, 190] width 91 height 29
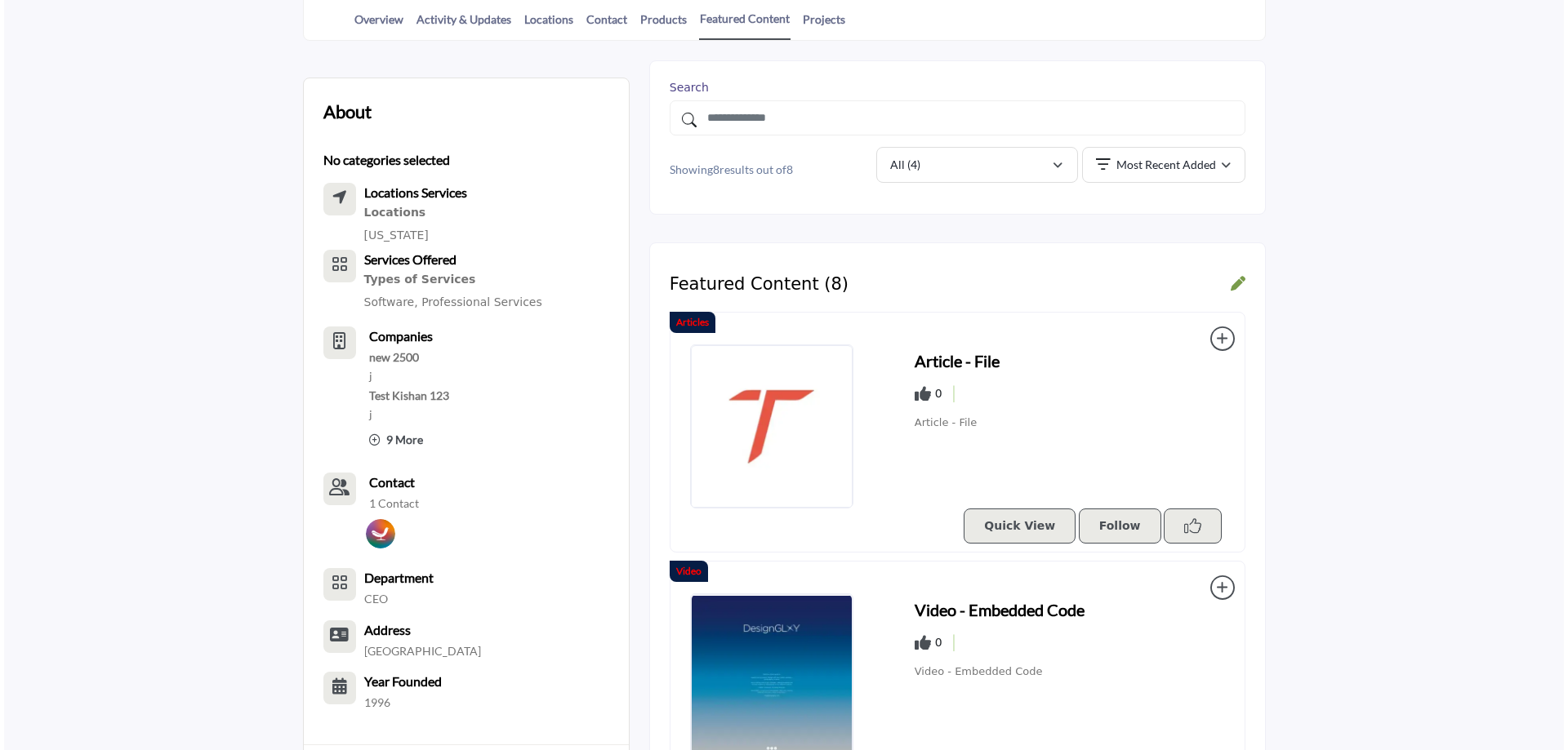
scroll to position [163, 0]
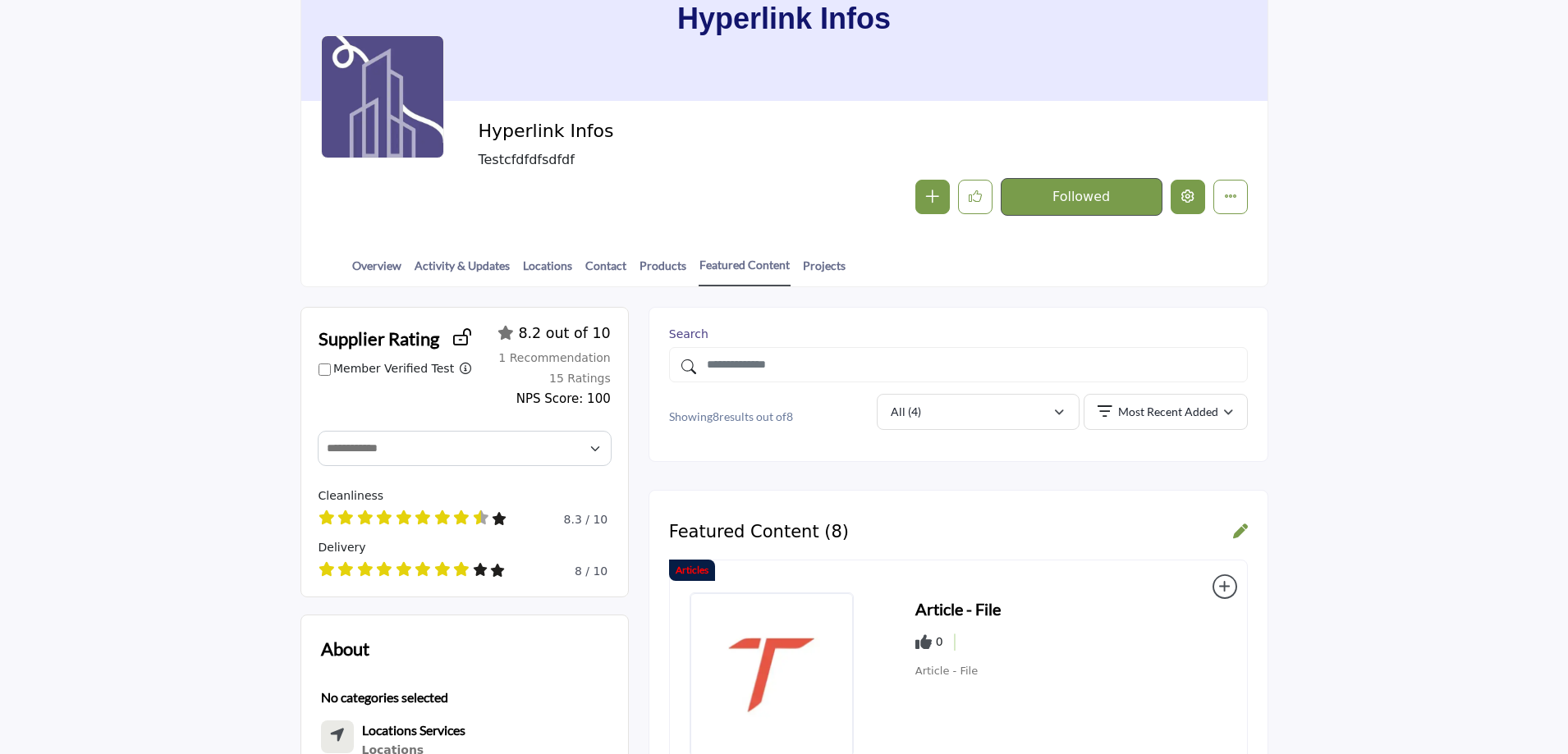
click at [1190, 200] on icon "Edit company" at bounding box center [1189, 196] width 13 height 13
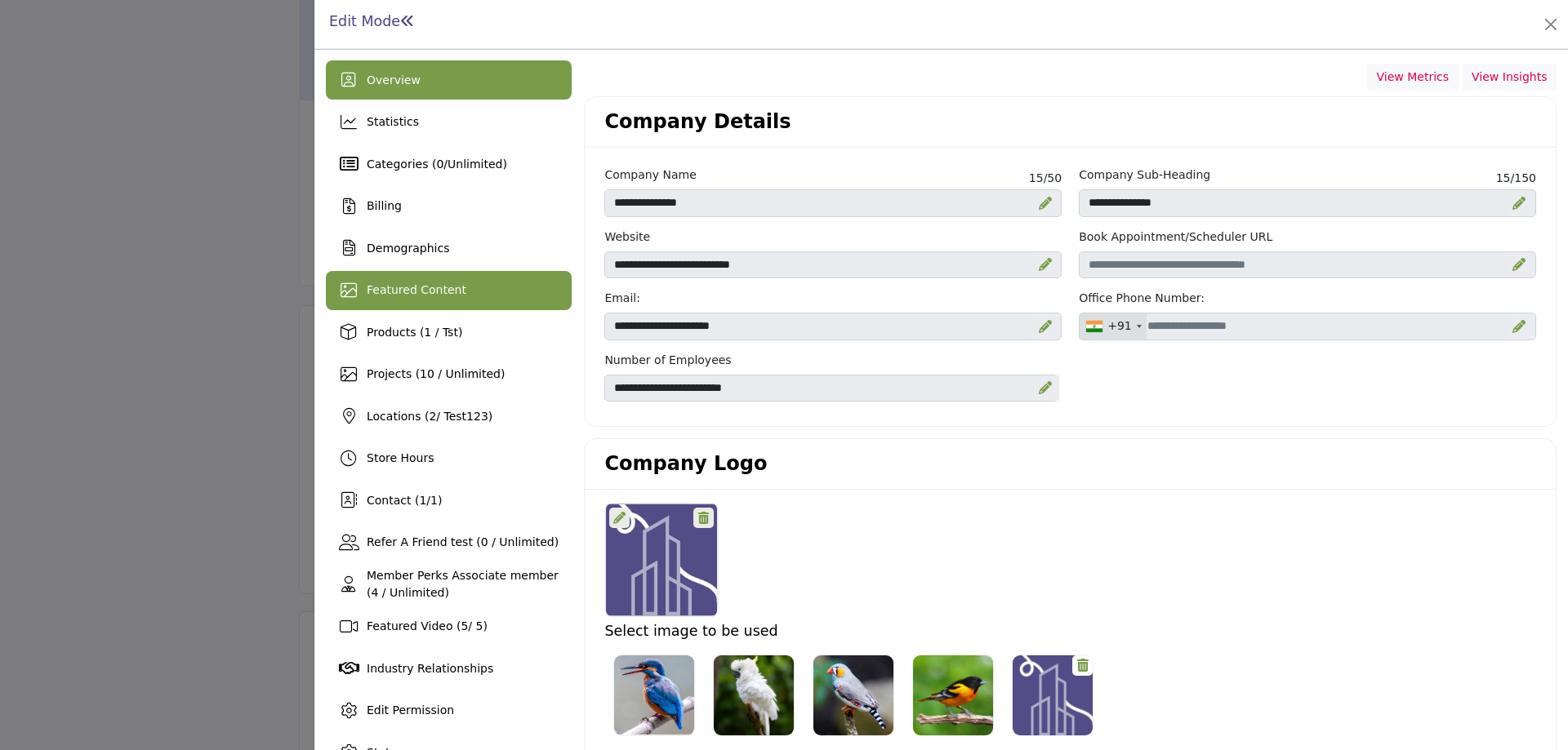
click at [398, 296] on span "Featured Content" at bounding box center [417, 290] width 100 height 13
